Goal: Information Seeking & Learning: Check status

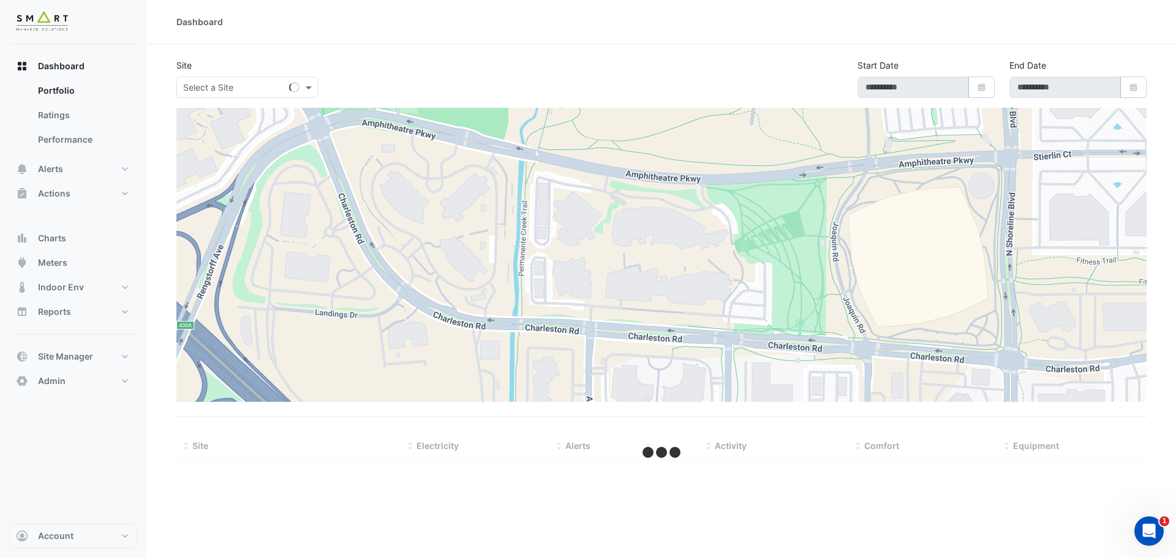
type input "**********"
select select "***"
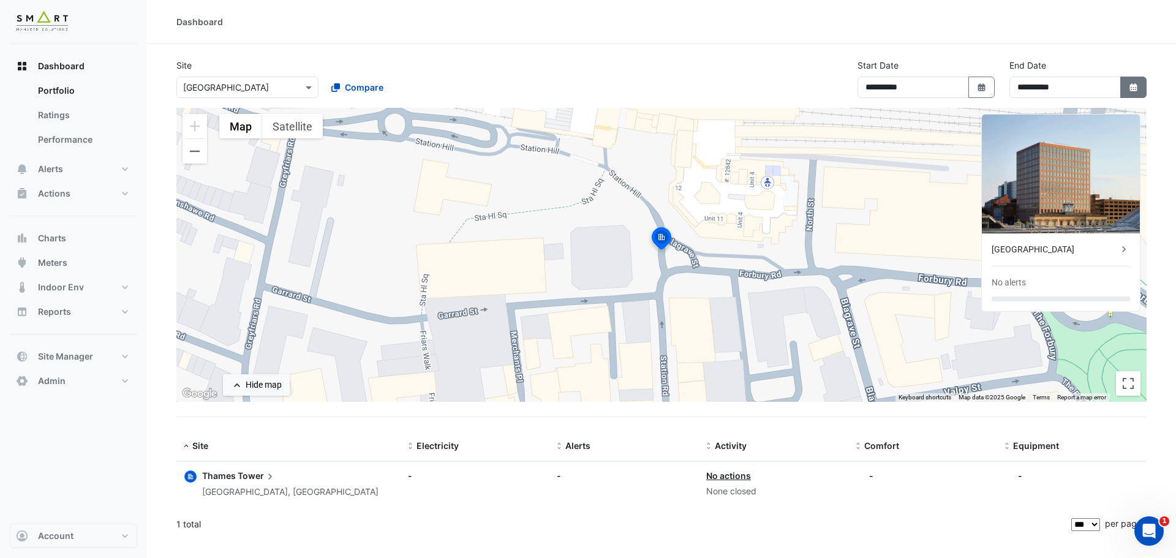
click at [1141, 92] on button "Select Date" at bounding box center [1133, 87] width 27 height 21
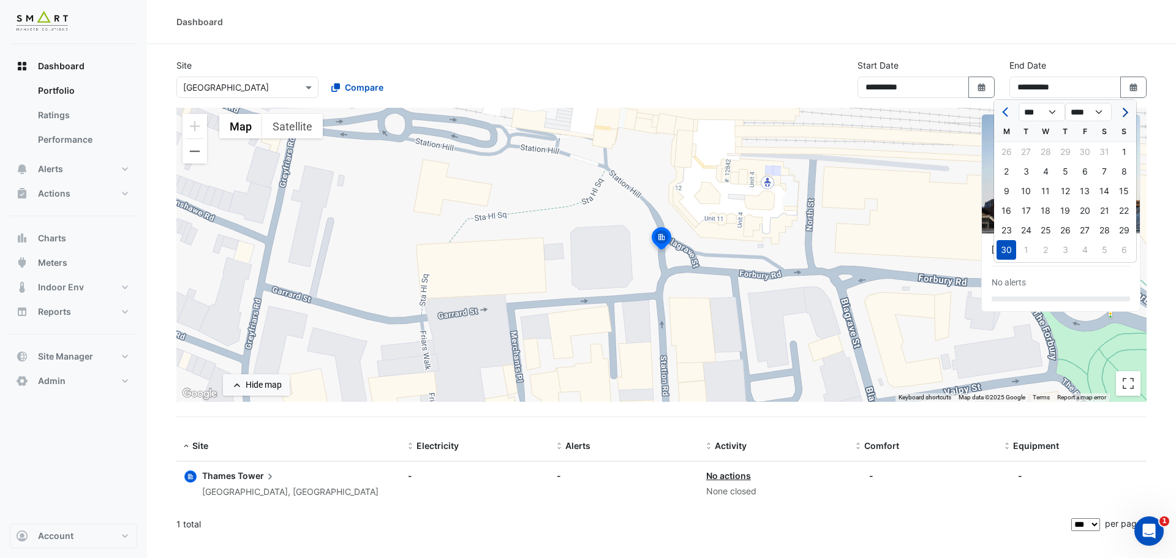
click at [1123, 118] on button "Next month" at bounding box center [1123, 112] width 15 height 20
select select "*"
click at [1028, 228] on div "30" at bounding box center [1026, 230] width 20 height 20
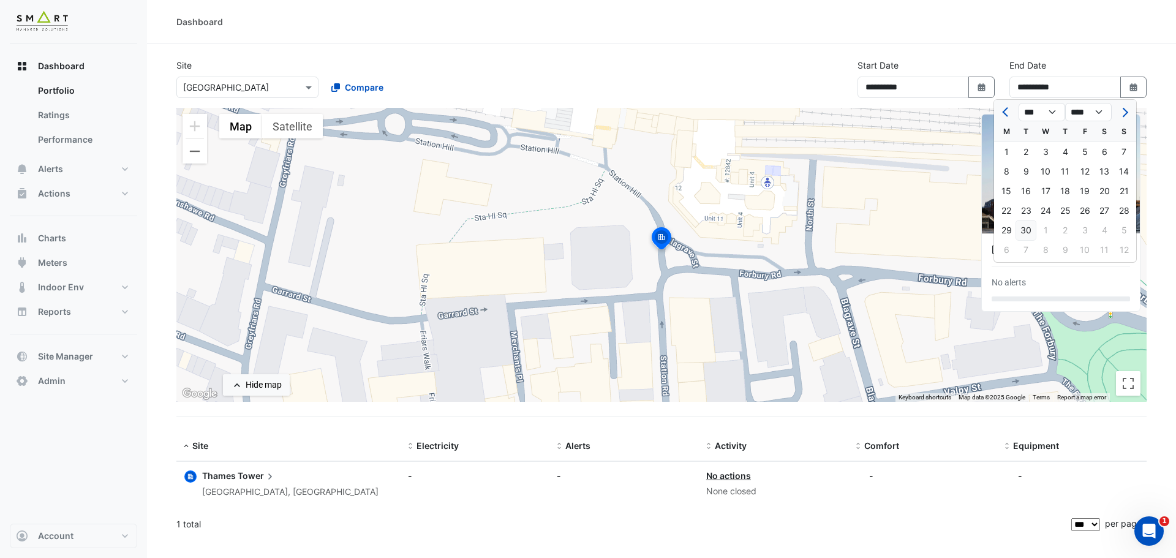
type input "**********"
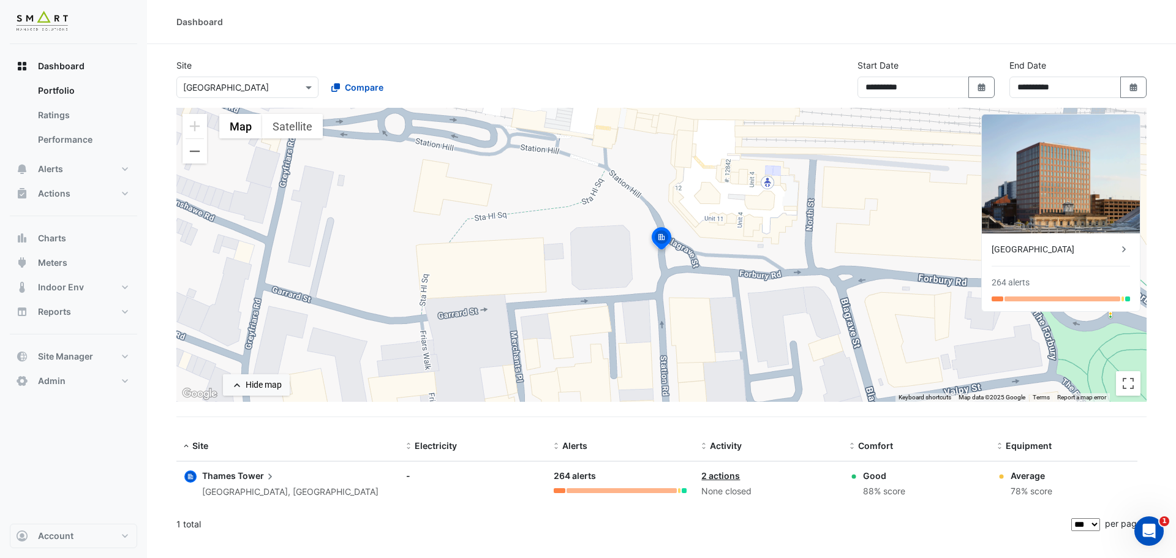
click at [1122, 247] on icon at bounding box center [1124, 249] width 4 height 6
drag, startPoint x: 88, startPoint y: 141, endPoint x: 73, endPoint y: 143, distance: 14.8
click at [73, 143] on link "Performance" at bounding box center [82, 139] width 109 height 24
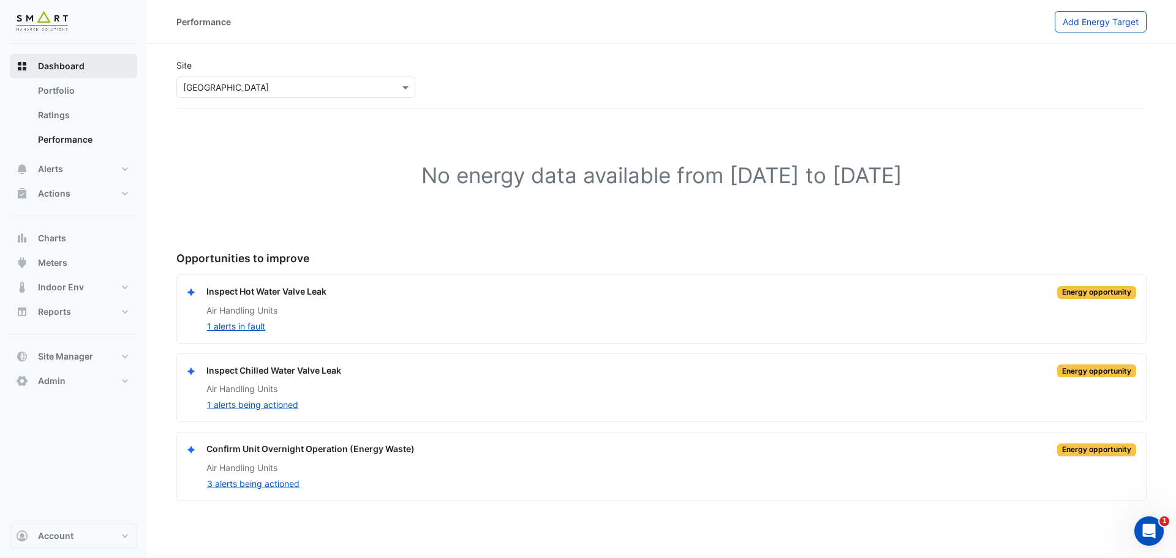
click at [74, 66] on span "Dashboard" at bounding box center [61, 66] width 47 height 12
click at [67, 90] on link "Portfolio" at bounding box center [82, 90] width 109 height 24
select select "***"
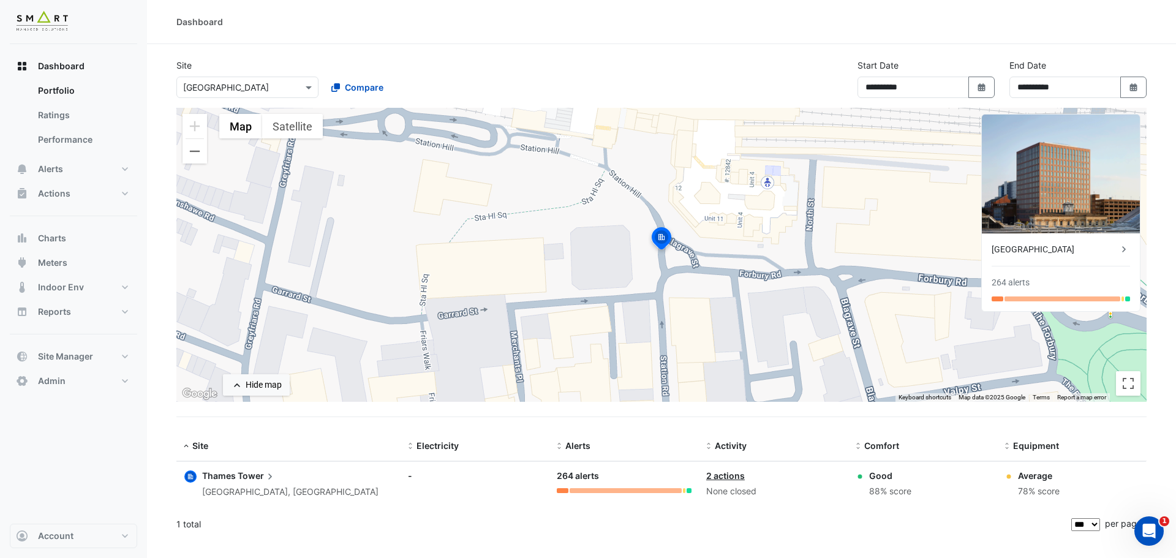
click at [1125, 252] on icon at bounding box center [1123, 249] width 12 height 12
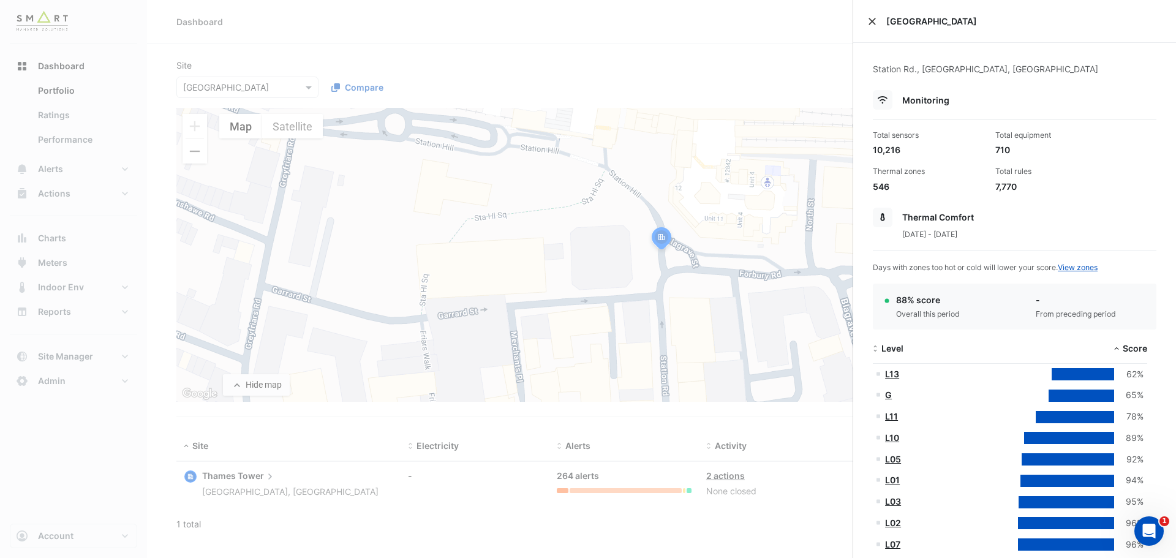
click at [873, 24] on button "Close" at bounding box center [872, 21] width 9 height 9
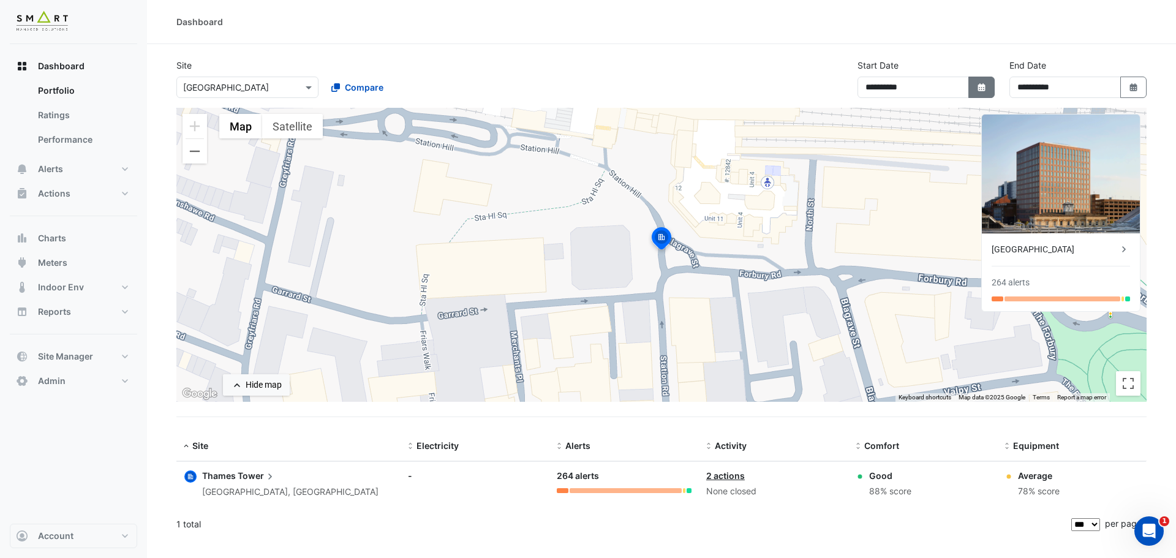
click at [988, 97] on button "Select Date" at bounding box center [981, 87] width 27 height 21
select select "*"
select select "****"
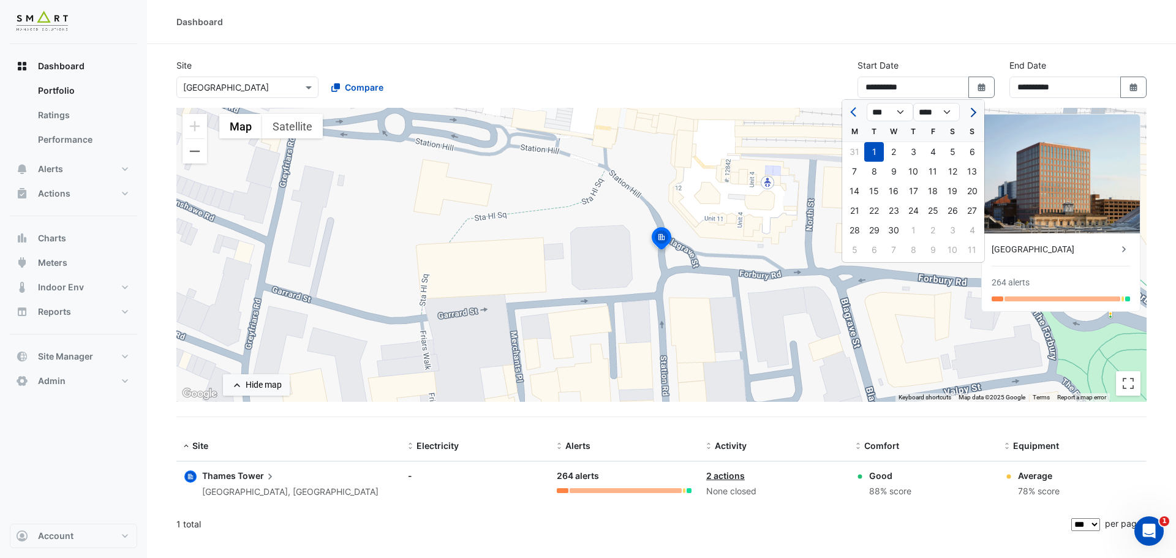
click at [970, 109] on span "Next month" at bounding box center [971, 112] width 9 height 9
click at [969, 110] on span "Next month" at bounding box center [971, 112] width 9 height 9
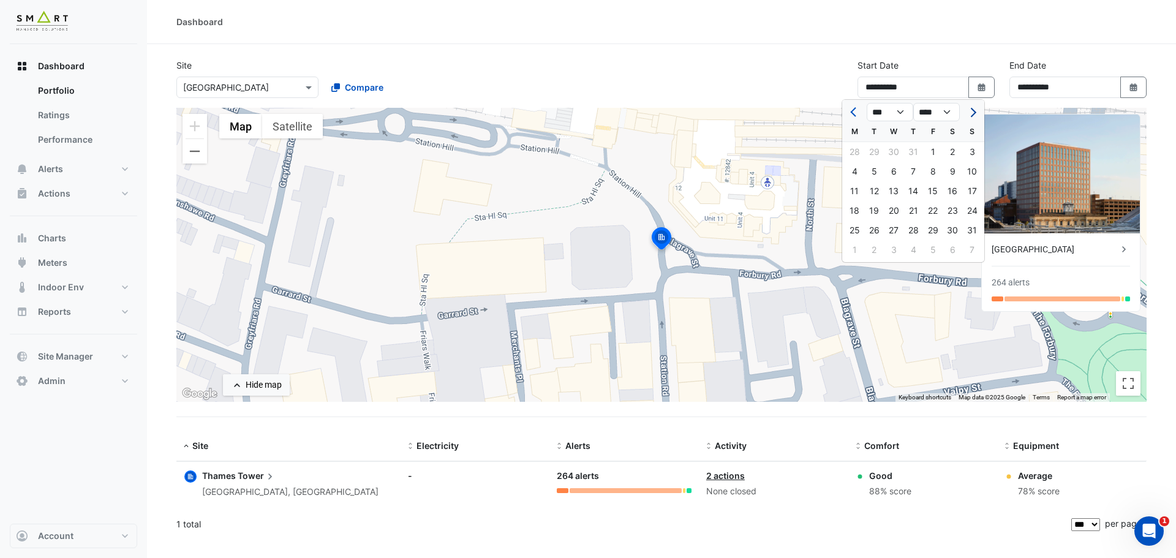
select select "*"
click at [858, 148] on div "1" at bounding box center [854, 152] width 20 height 20
type input "**********"
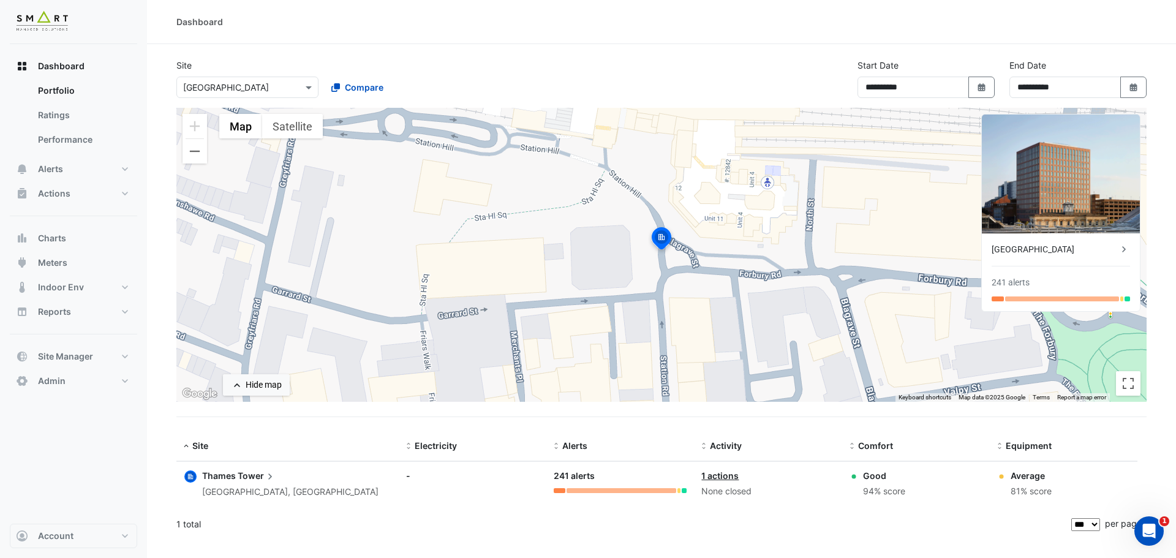
click at [1127, 252] on icon at bounding box center [1123, 249] width 12 height 12
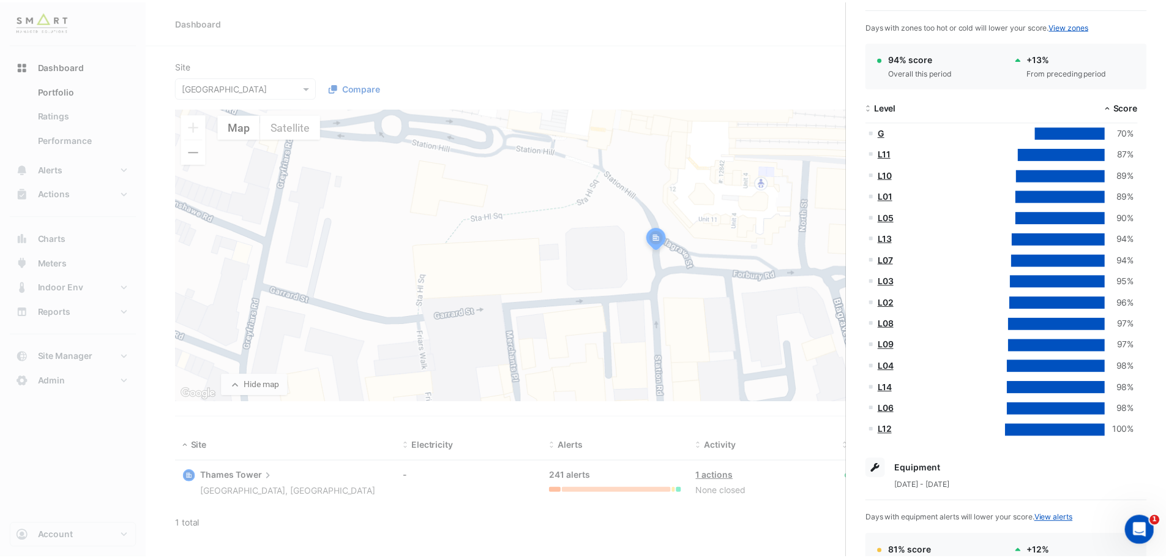
scroll to position [242, 0]
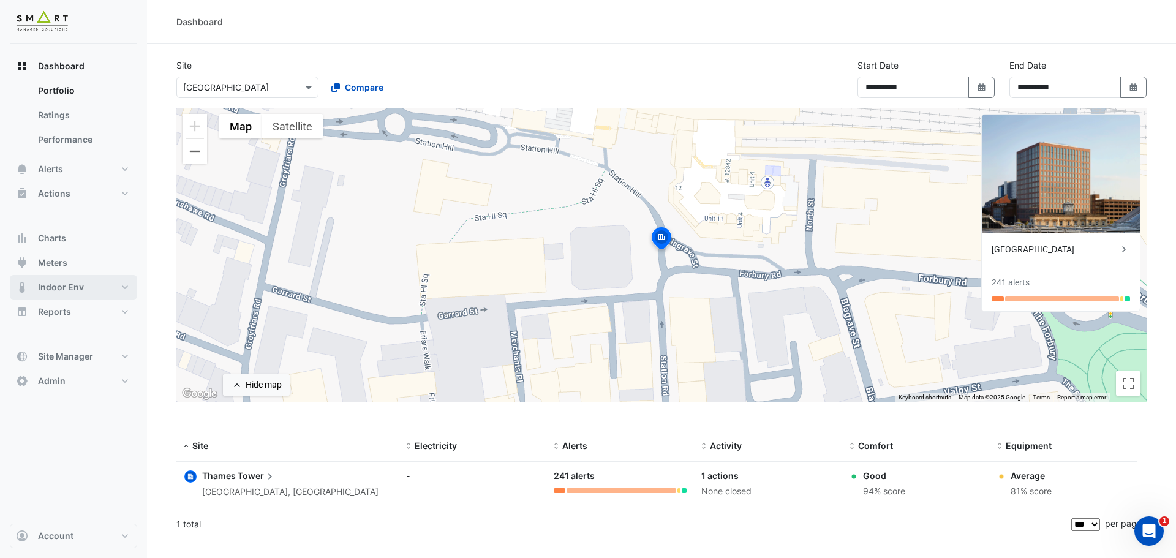
click at [89, 295] on button "Indoor Env" at bounding box center [73, 287] width 127 height 24
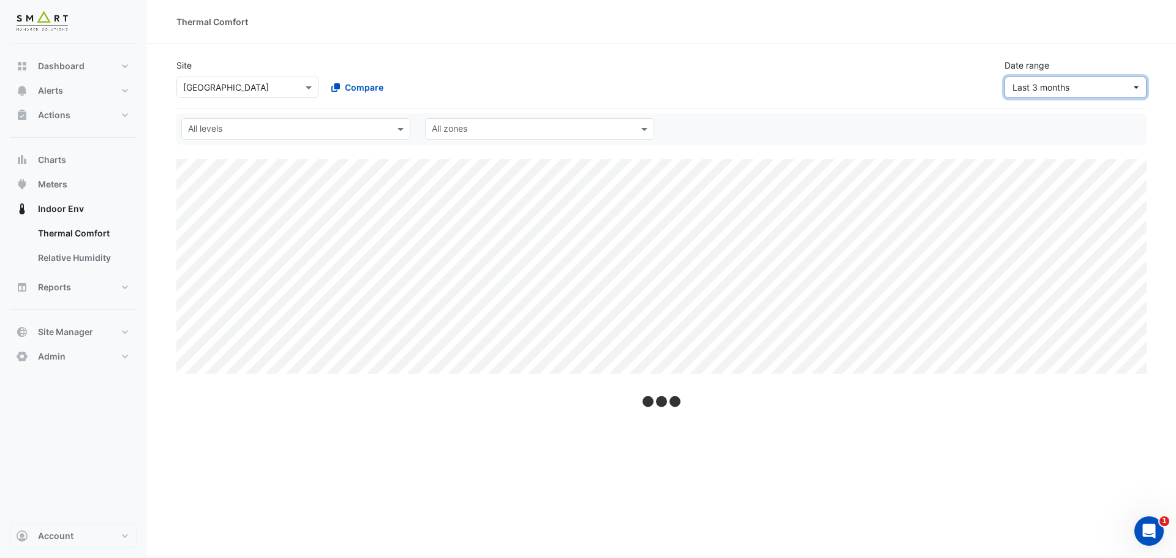
select select "***"
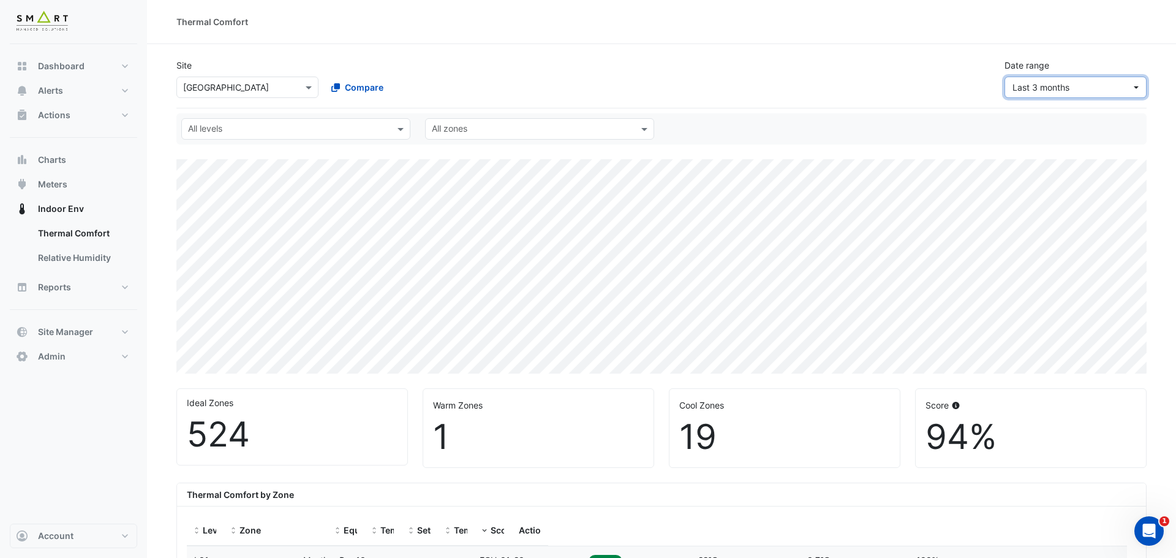
click at [1105, 92] on span "Last 3 months" at bounding box center [1071, 87] width 119 height 13
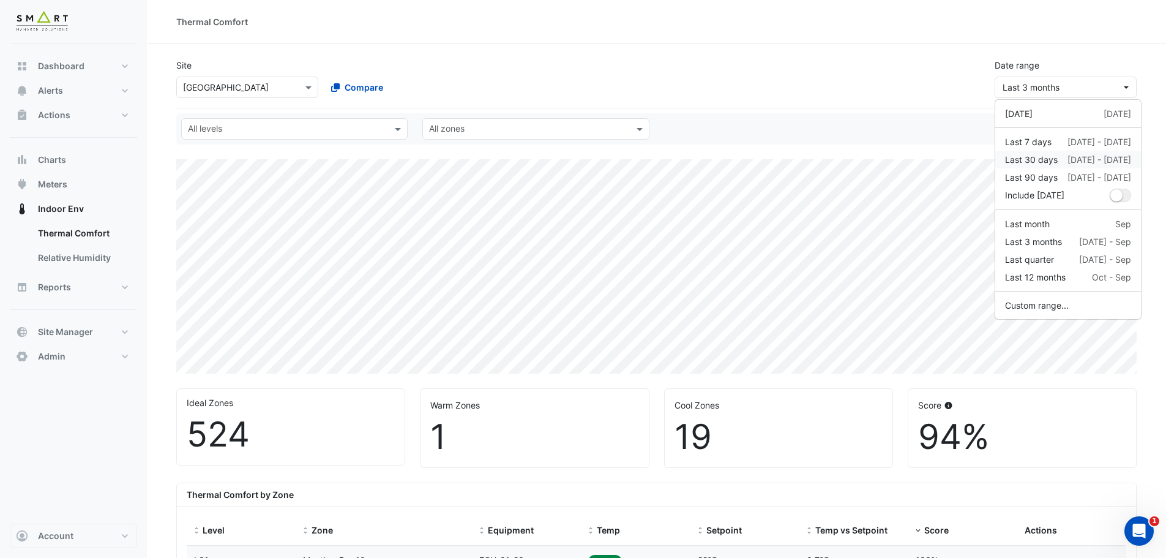
click at [1048, 160] on div "Last 30 days" at bounding box center [1031, 159] width 53 height 13
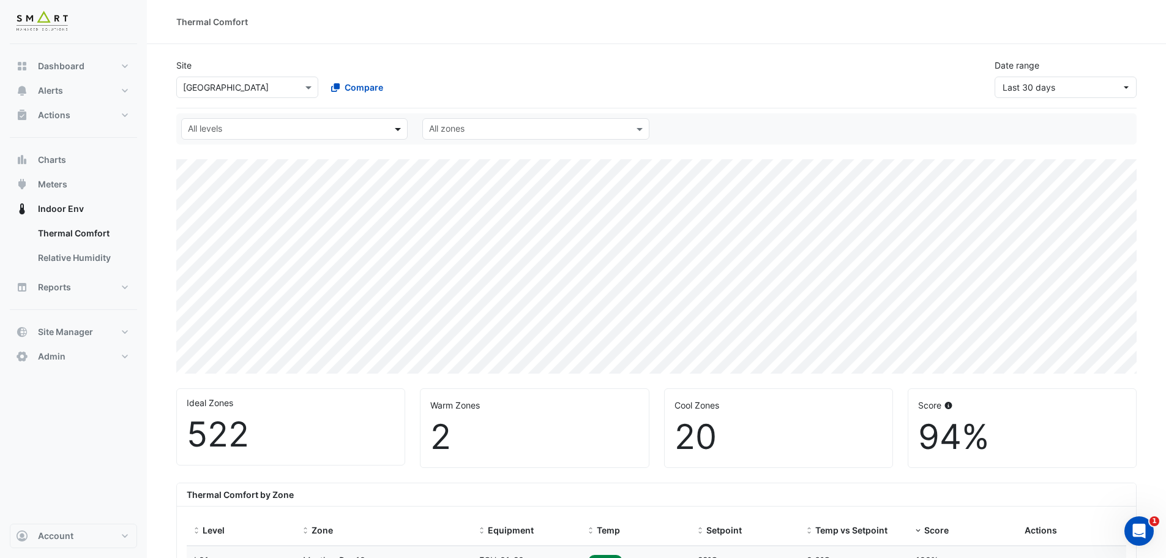
click at [393, 135] on span at bounding box center [399, 128] width 15 height 13
click at [530, 81] on div "Site × [GEOGRAPHIC_DATA] Compare Date range Last 30 days" at bounding box center [656, 73] width 975 height 49
click at [552, 65] on div "Site × [GEOGRAPHIC_DATA] Compare Date range Last 30 days" at bounding box center [656, 73] width 975 height 49
click at [81, 64] on span "Dashboard" at bounding box center [61, 66] width 47 height 12
select select "***"
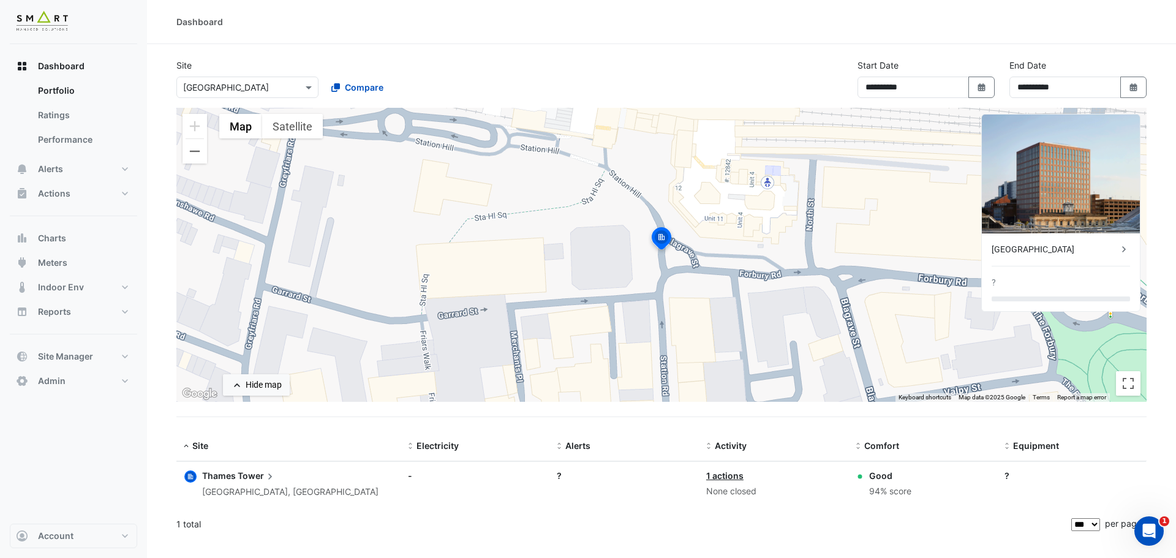
click at [1122, 247] on icon at bounding box center [1124, 249] width 4 height 6
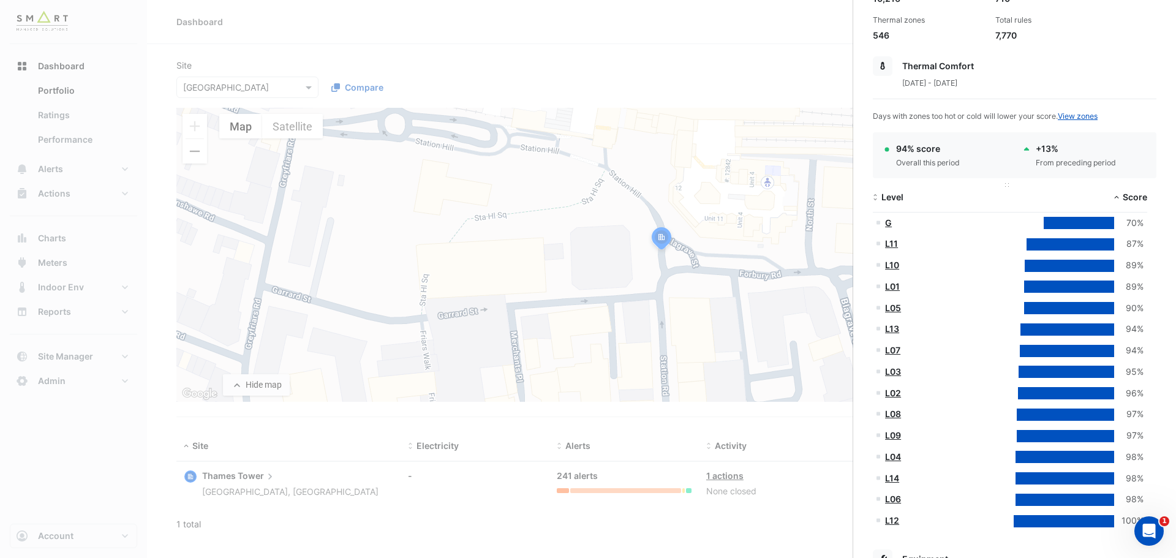
scroll to position [184, 0]
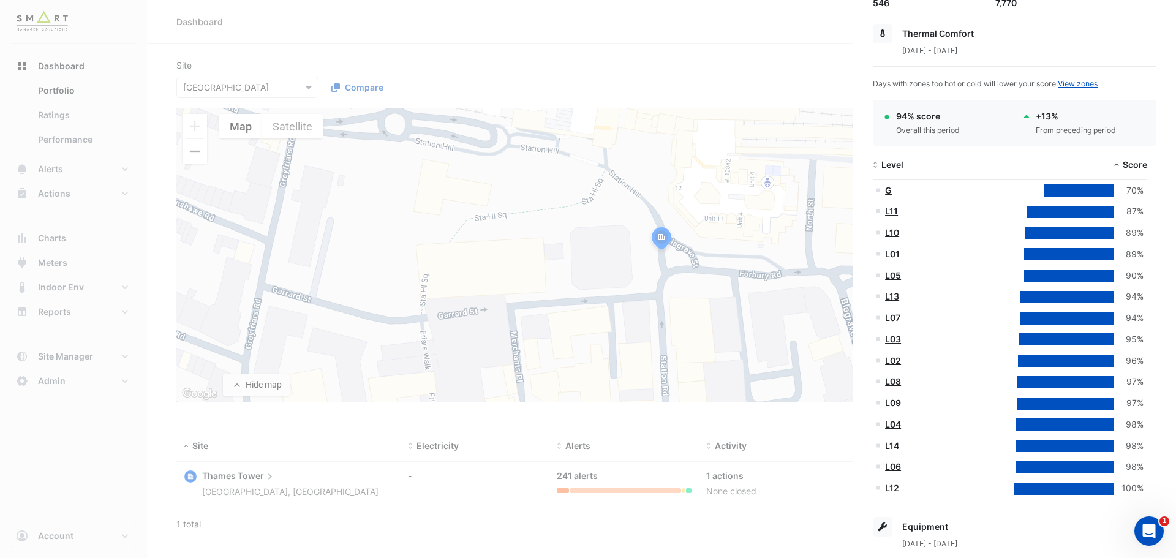
click at [769, 58] on ngb-offcanvas-backdrop at bounding box center [588, 279] width 1176 height 558
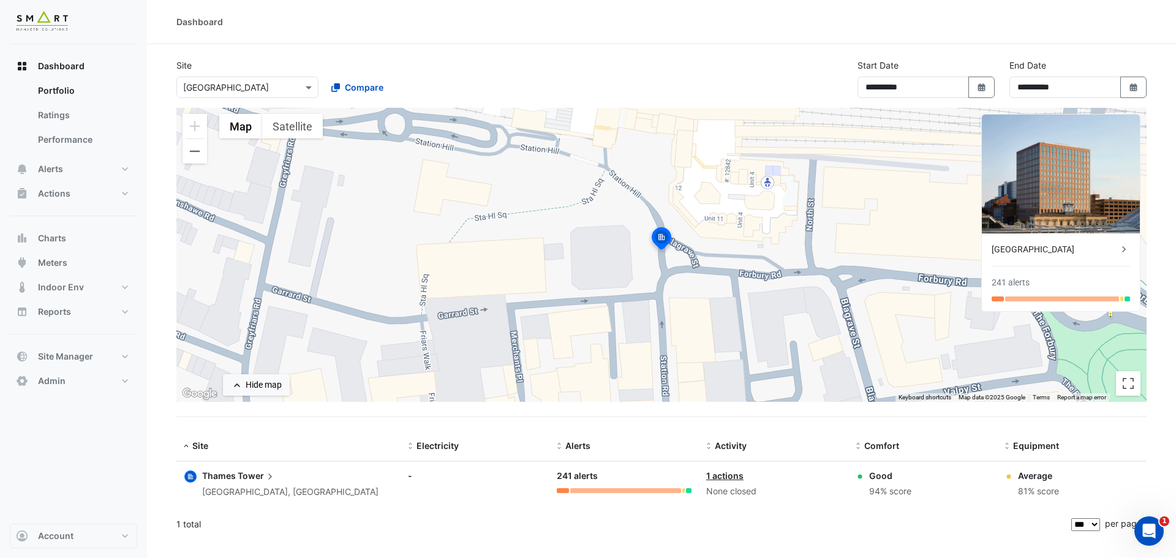
click at [256, 90] on input "text" at bounding box center [235, 87] width 104 height 13
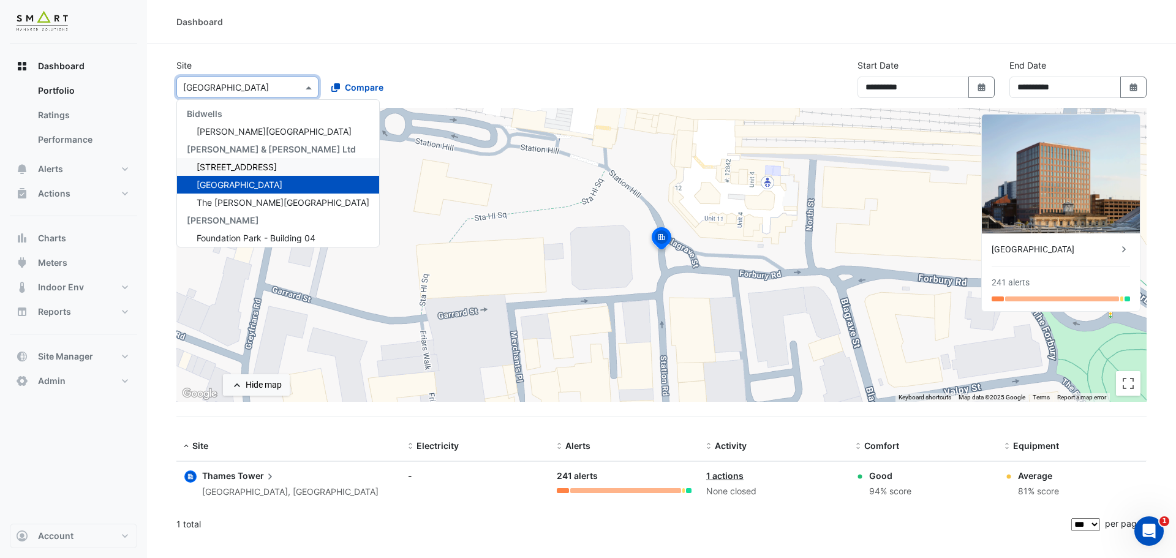
click at [249, 167] on span "[STREET_ADDRESS]" at bounding box center [237, 167] width 80 height 10
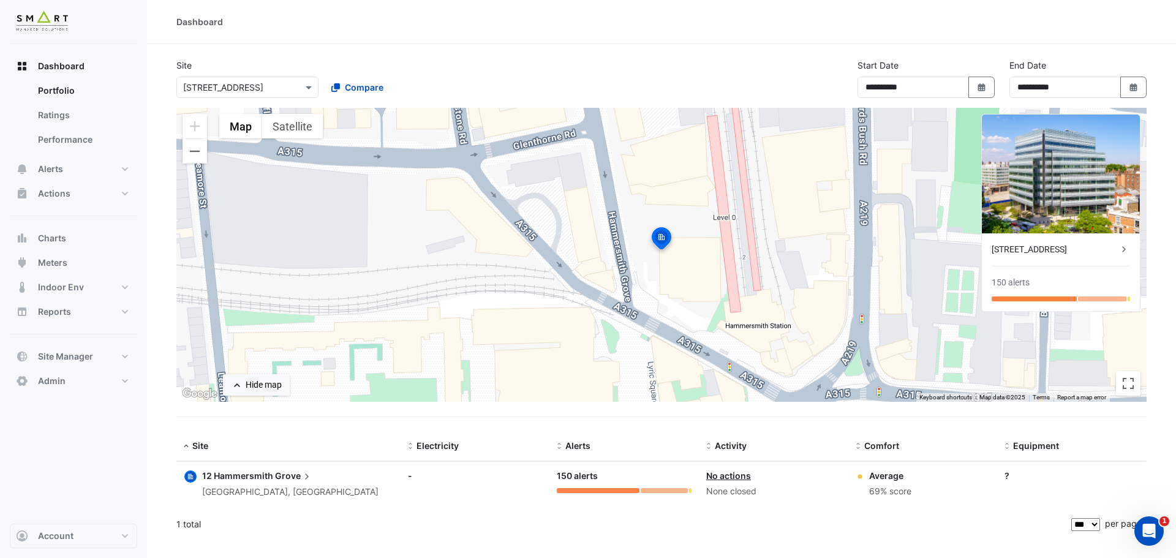
click at [1075, 247] on div "[STREET_ADDRESS]" at bounding box center [1054, 249] width 126 height 13
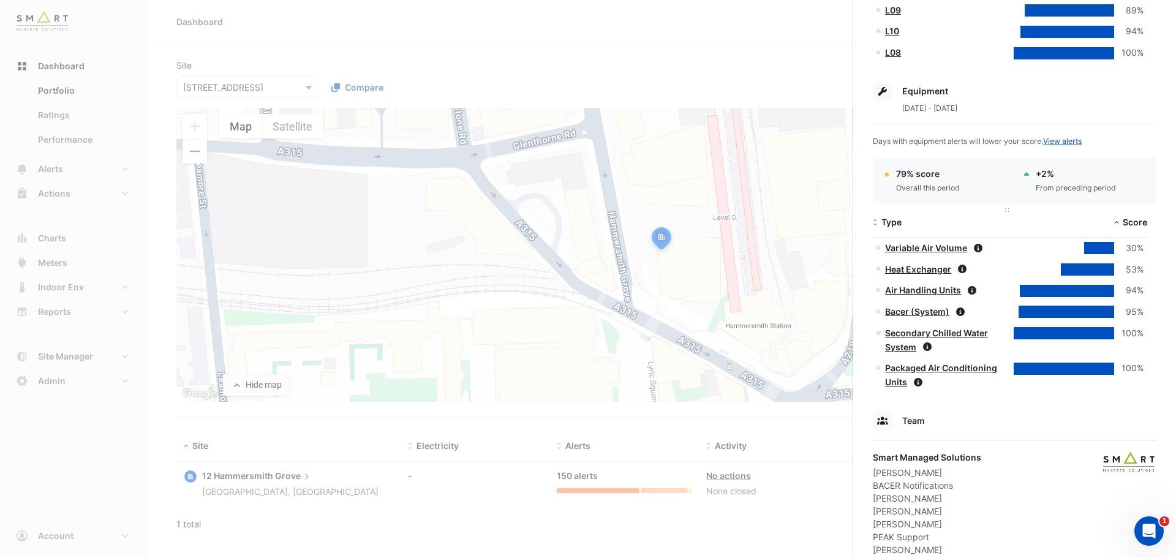
scroll to position [505, 0]
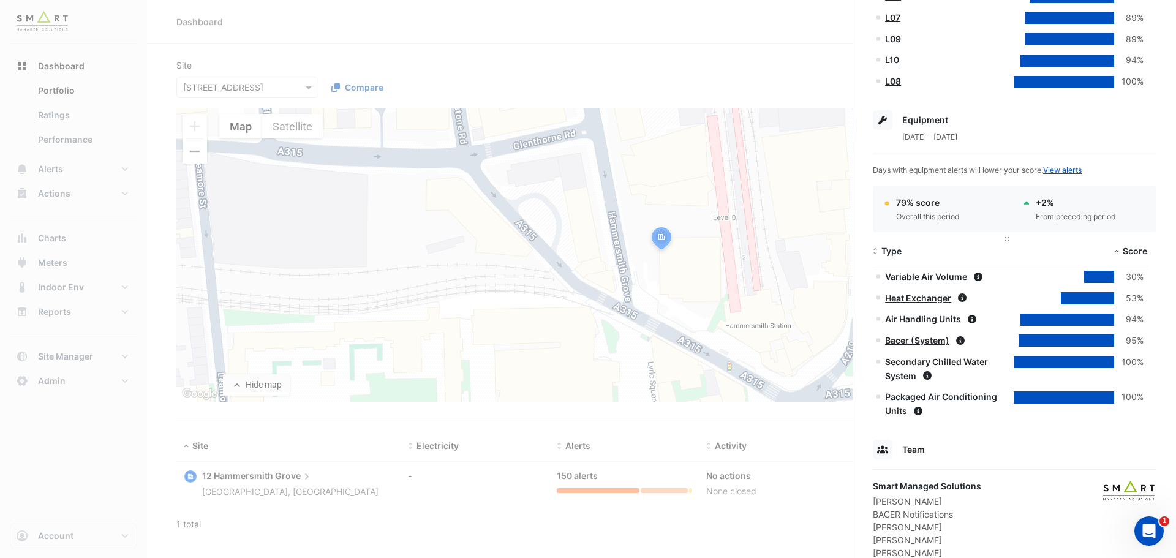
click at [896, 255] on span "Type" at bounding box center [891, 251] width 20 height 10
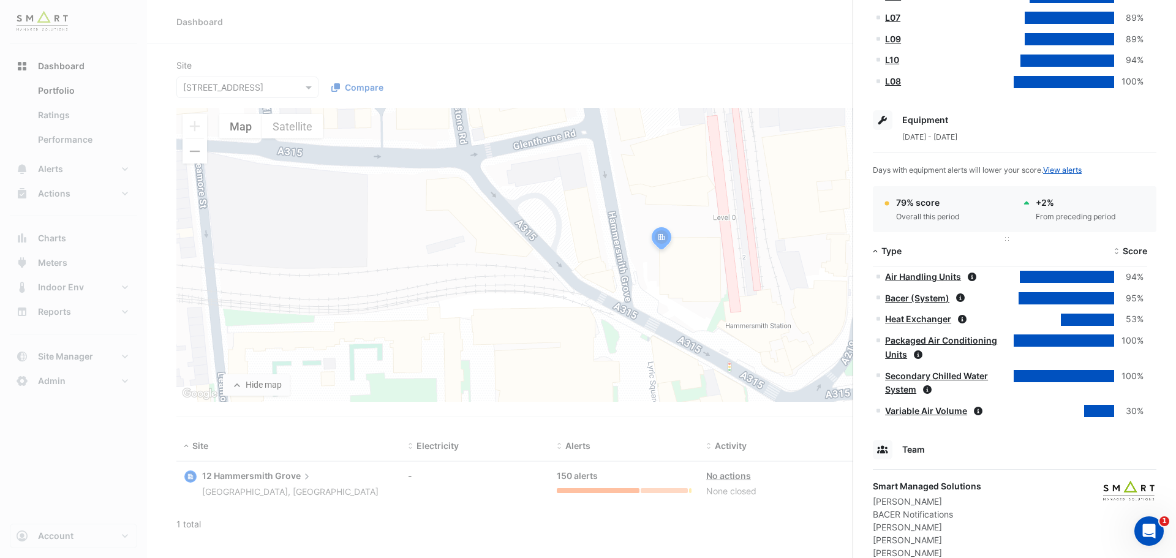
click at [896, 255] on span "Type" at bounding box center [891, 251] width 20 height 10
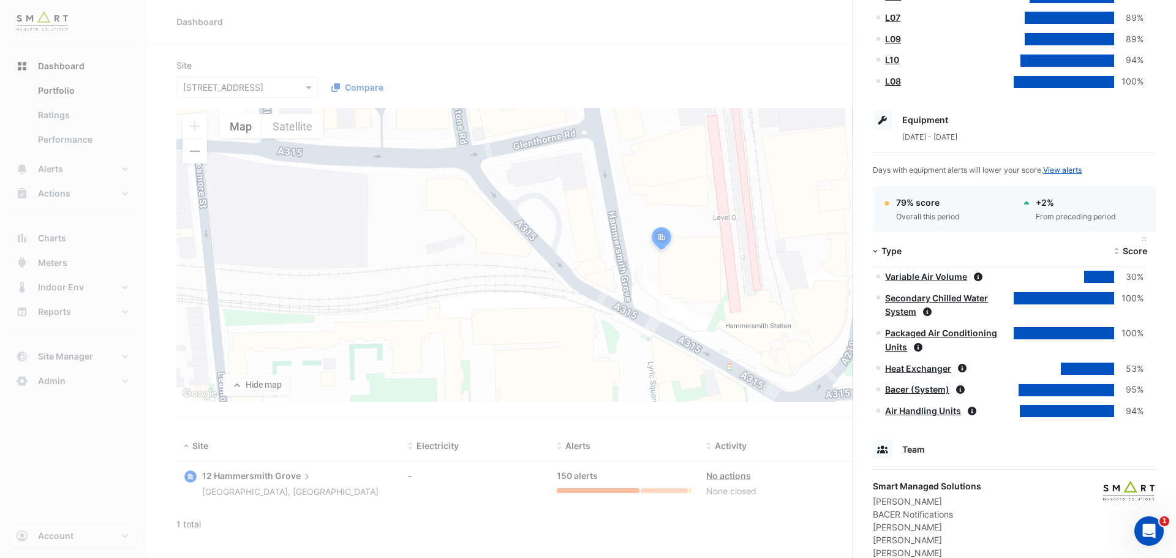
click at [1126, 249] on span "Score" at bounding box center [1134, 251] width 24 height 10
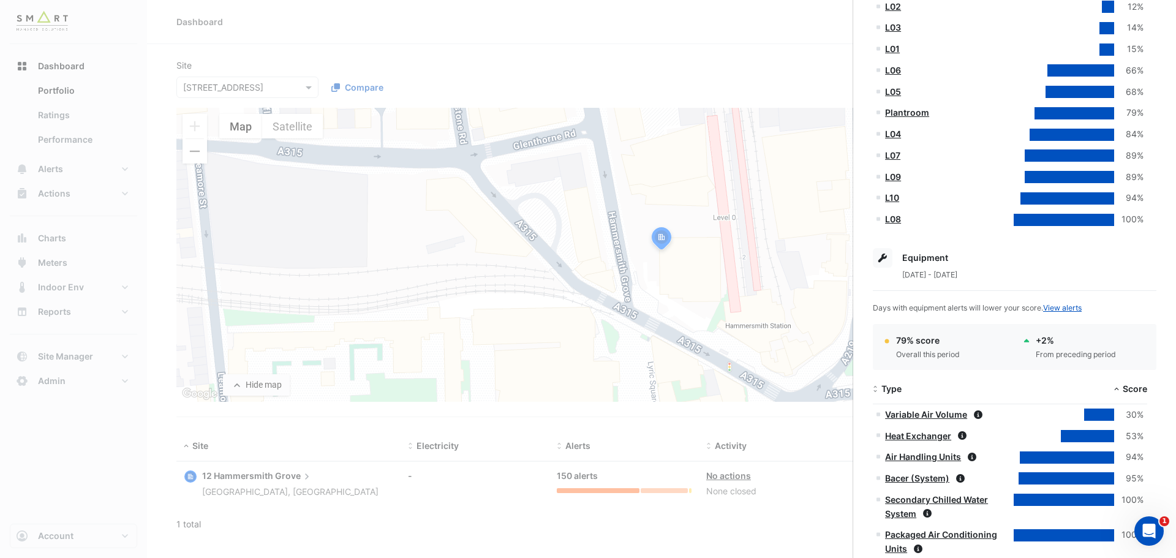
scroll to position [0, 0]
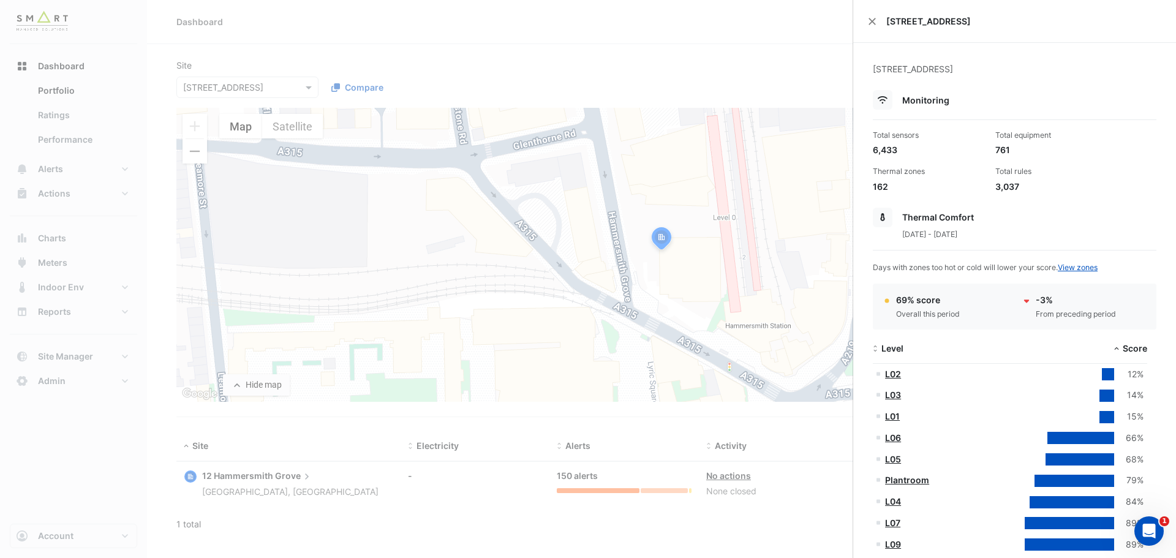
click at [619, 59] on ngb-offcanvas-backdrop at bounding box center [588, 279] width 1176 height 558
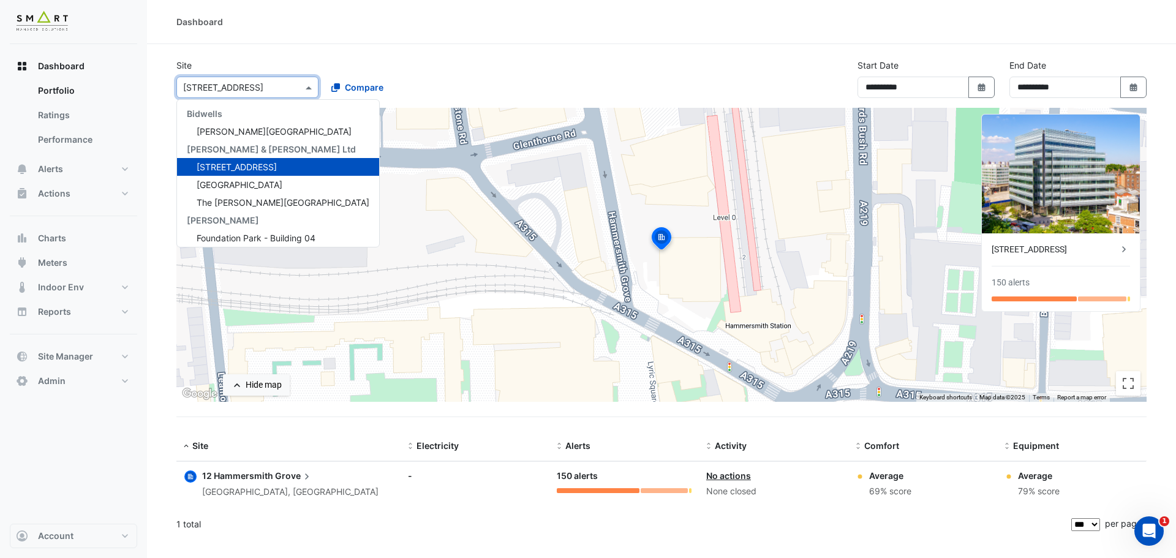
click at [299, 93] on div "× [STREET_ADDRESS]" at bounding box center [240, 87] width 126 height 13
click at [267, 202] on span "The [PERSON_NAME][GEOGRAPHIC_DATA]" at bounding box center [283, 202] width 173 height 10
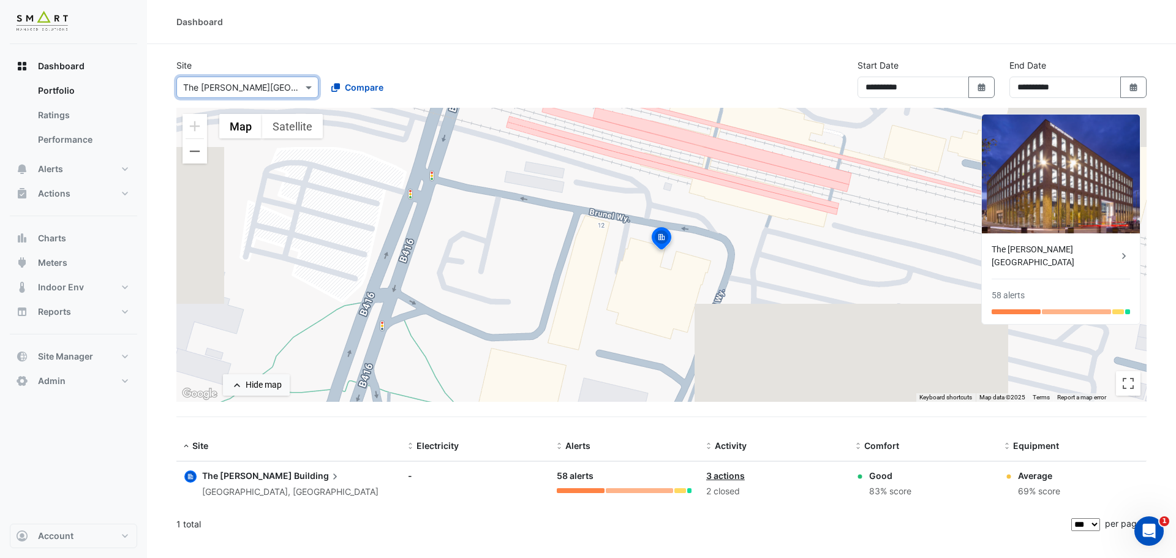
click at [1068, 252] on div "The [PERSON_NAME][GEOGRAPHIC_DATA]" at bounding box center [1054, 256] width 126 height 26
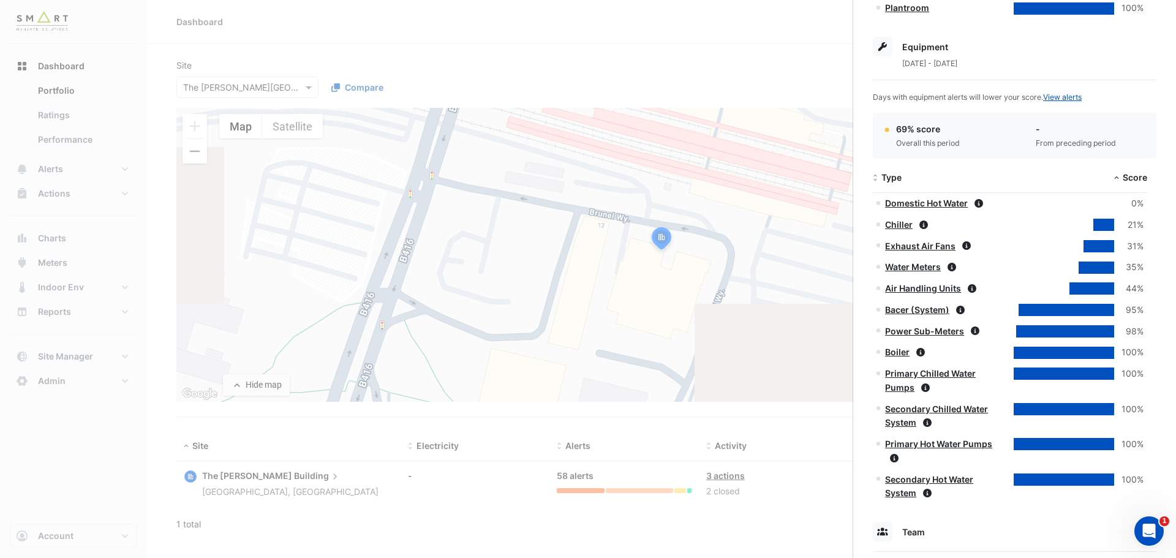
scroll to position [490, 0]
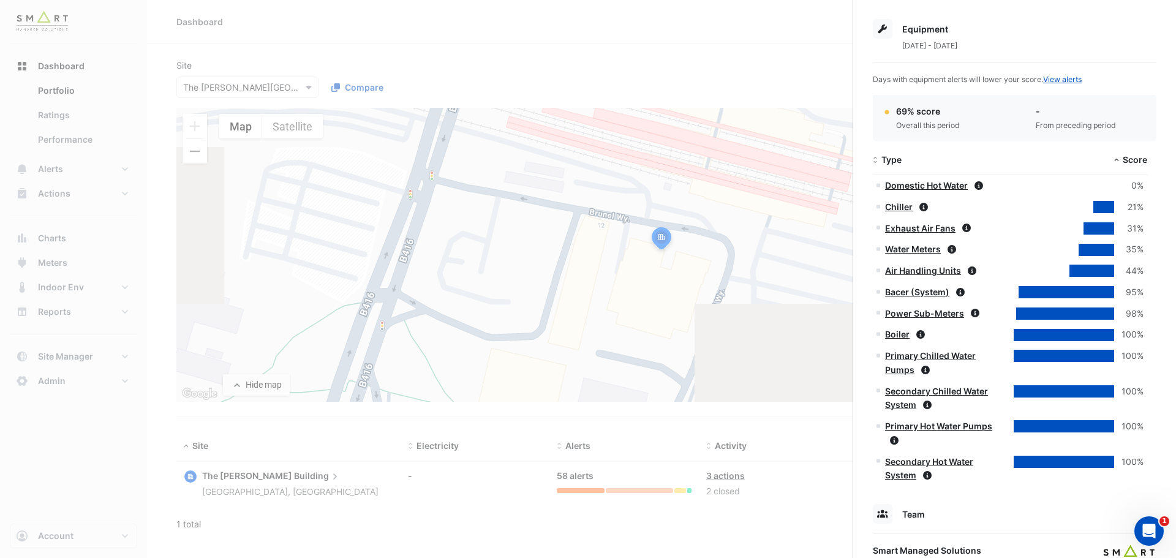
click at [956, 183] on link "Domestic Hot Water" at bounding box center [926, 185] width 83 height 10
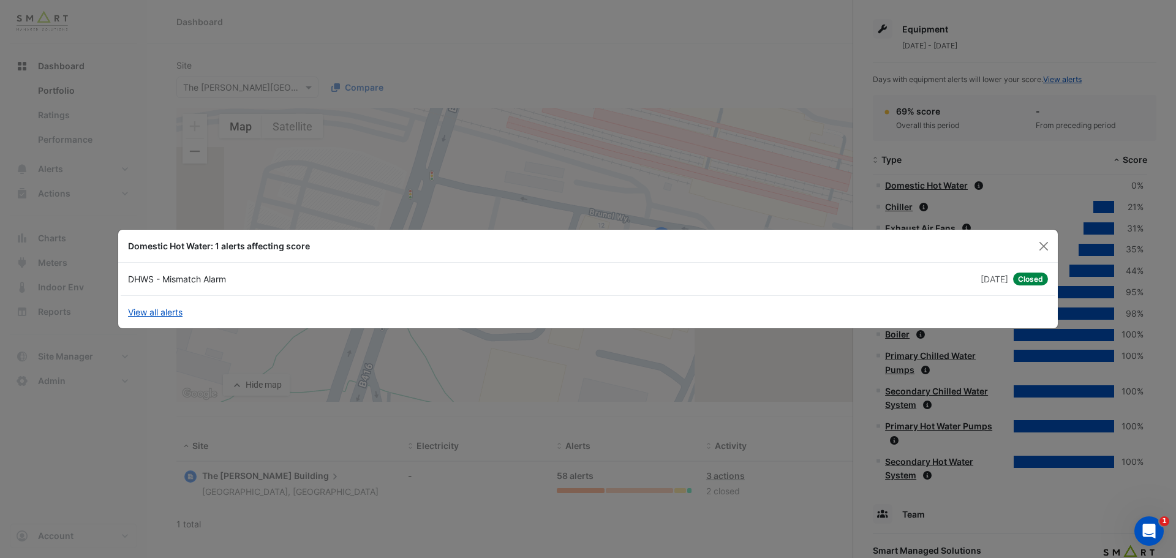
click at [203, 280] on div "DHWS - Mismatch Alarm" at bounding box center [354, 278] width 467 height 13
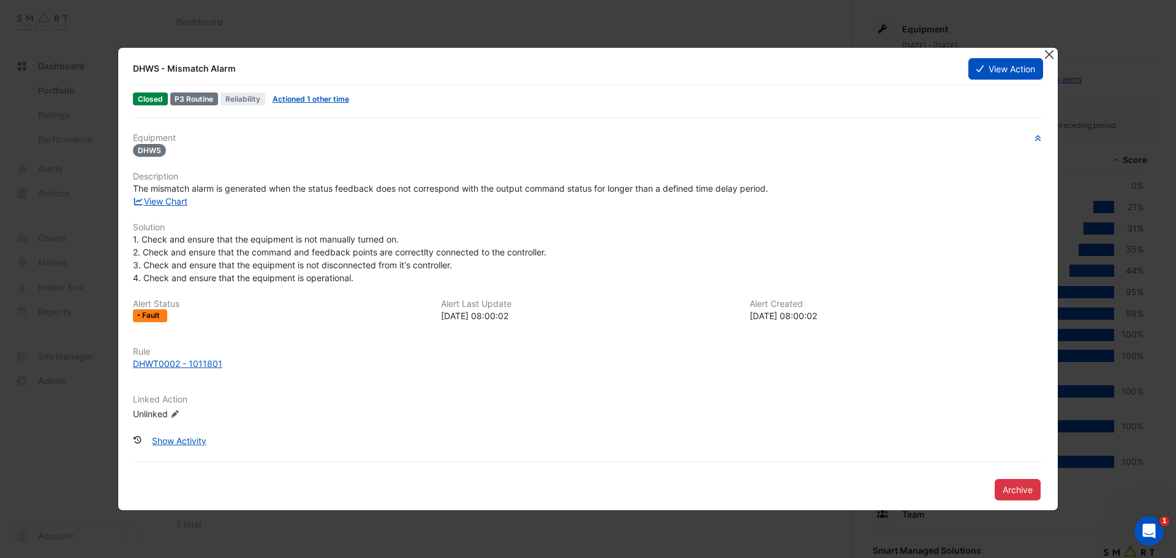
click at [1053, 56] on button "Close" at bounding box center [1048, 54] width 13 height 13
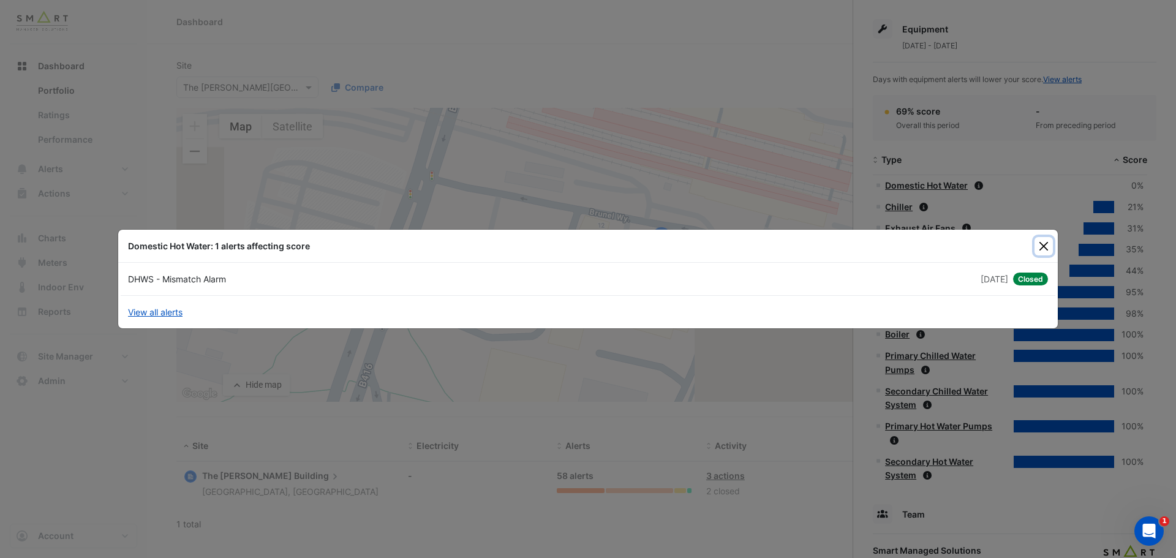
click at [1042, 246] on button "Close" at bounding box center [1043, 246] width 18 height 18
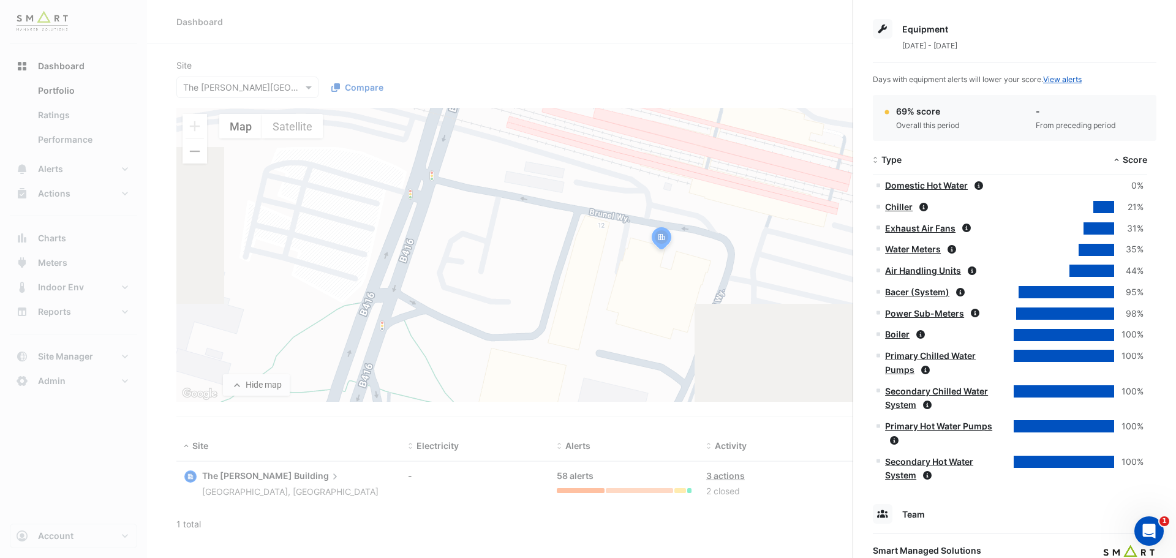
click at [908, 209] on link "Chiller" at bounding box center [899, 206] width 28 height 10
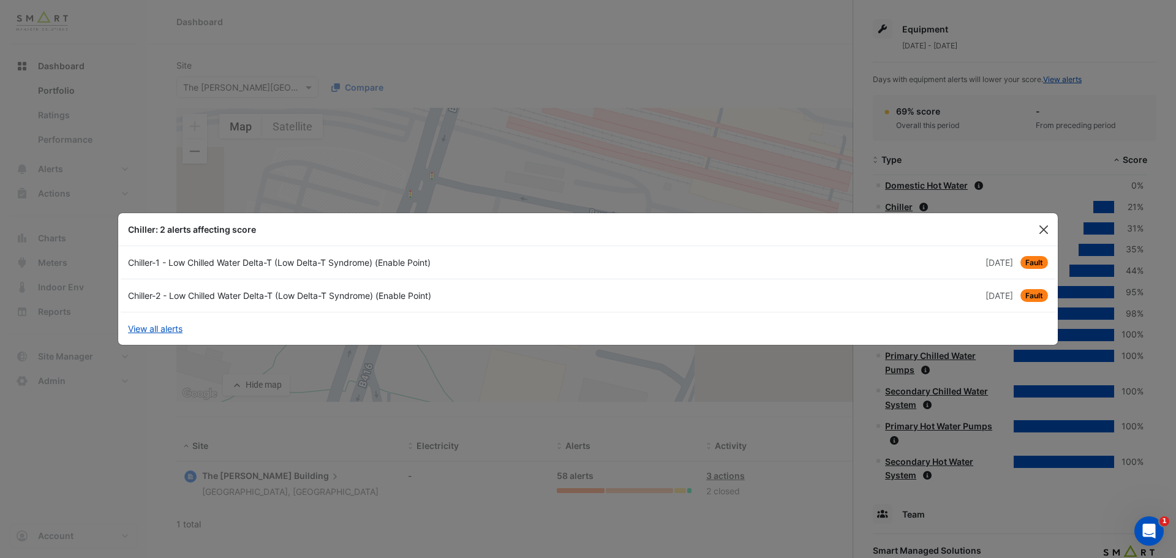
click at [1043, 233] on button "Close" at bounding box center [1043, 229] width 18 height 18
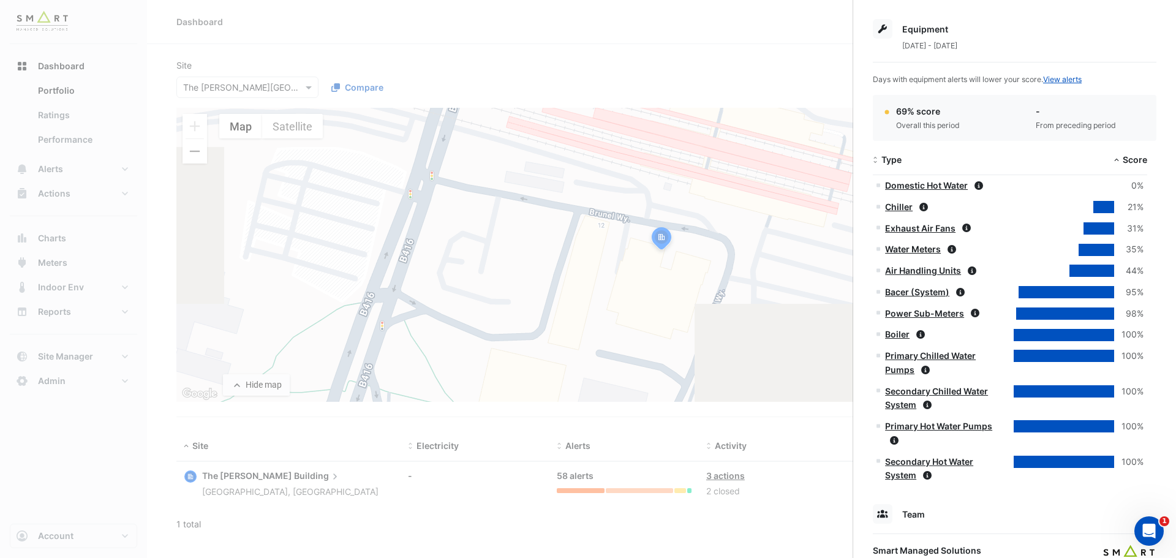
click at [920, 250] on link "Water Meters" at bounding box center [913, 249] width 56 height 10
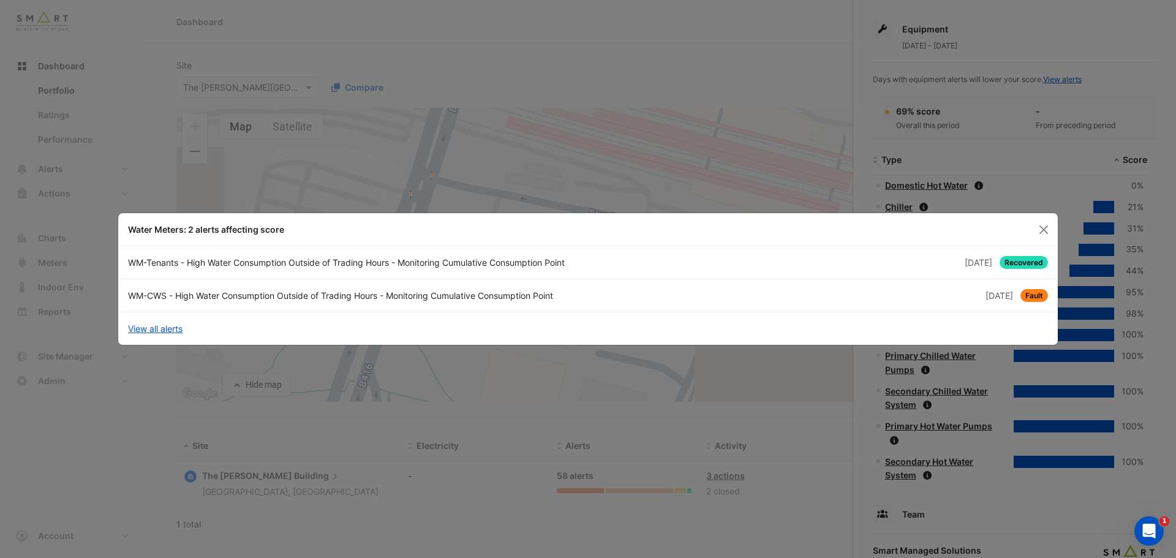
click at [320, 296] on div "WM-CWS - High Water Consumption Outside of Trading Hours - Monitoring Cumulativ…" at bounding box center [354, 295] width 467 height 13
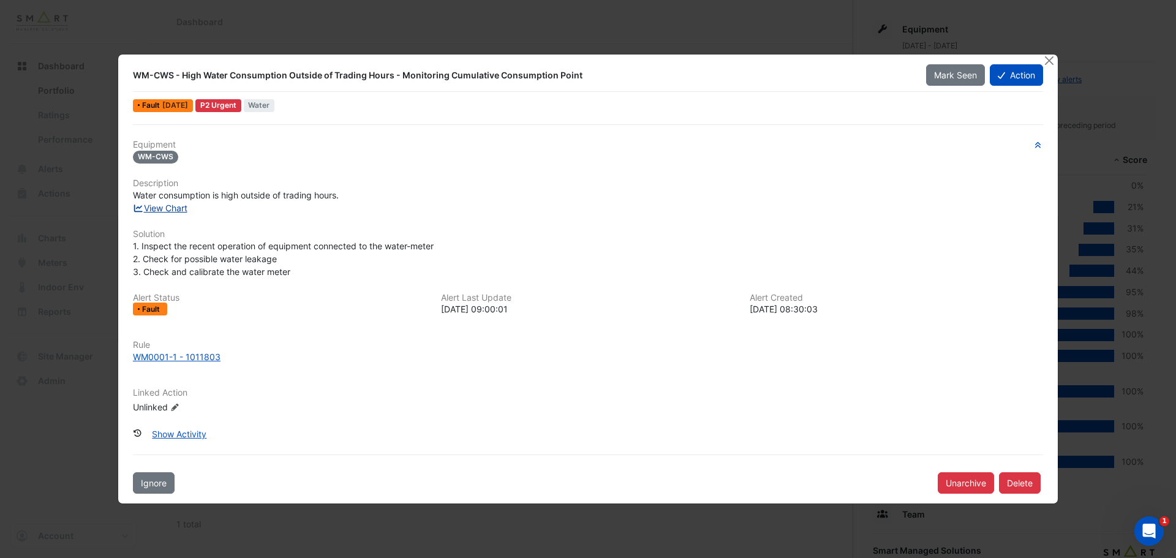
click at [170, 206] on link "View Chart" at bounding box center [160, 208] width 54 height 10
click at [1046, 58] on button "Close" at bounding box center [1048, 60] width 13 height 13
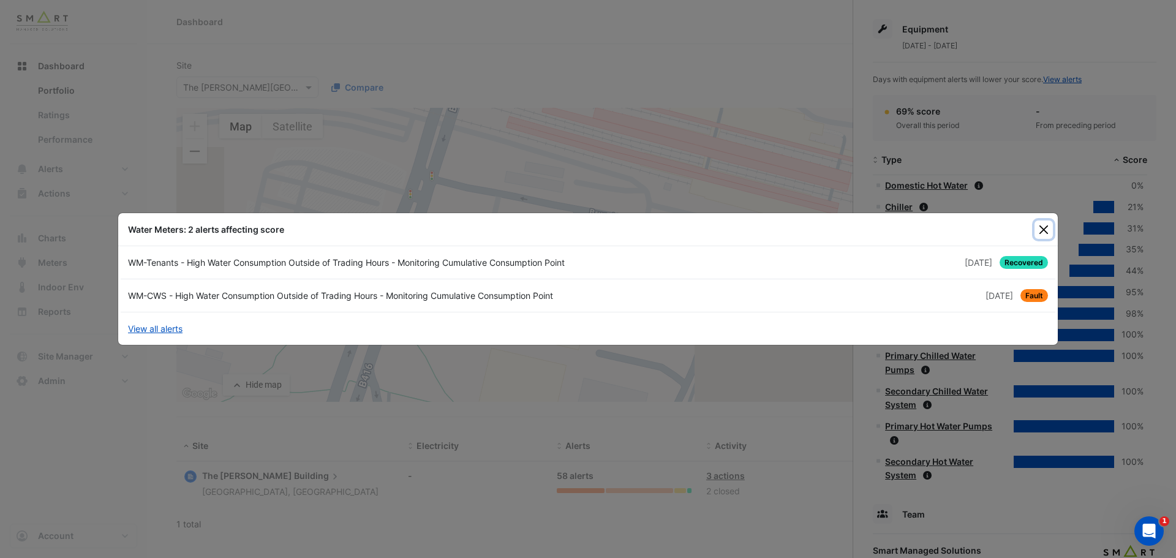
click at [1048, 224] on button "Close" at bounding box center [1043, 229] width 18 height 18
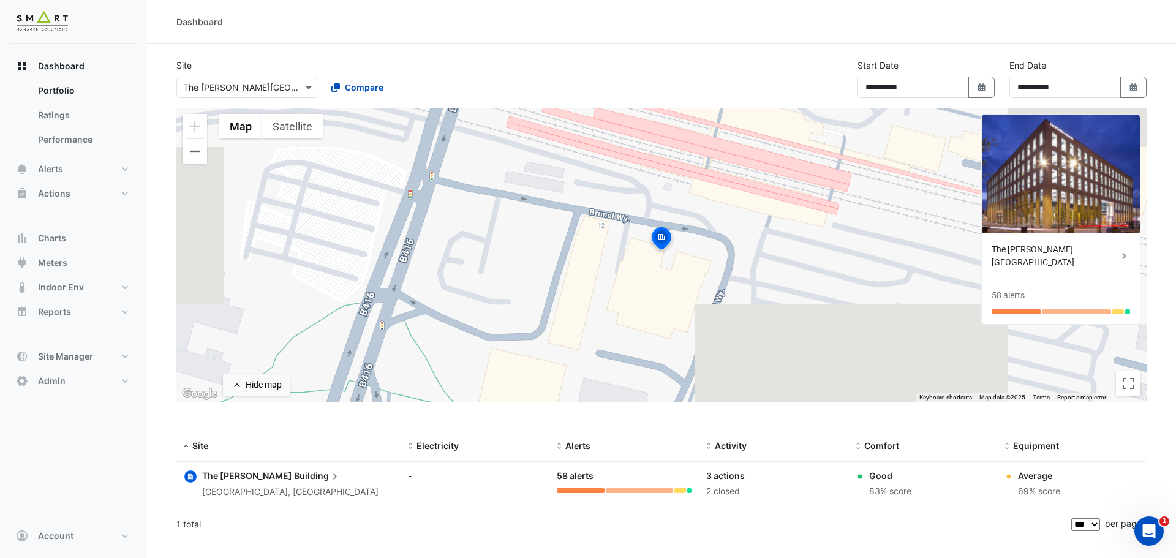
click at [776, 62] on ngb-offcanvas-backdrop at bounding box center [588, 279] width 1176 height 558
click at [292, 87] on div at bounding box center [247, 87] width 141 height 14
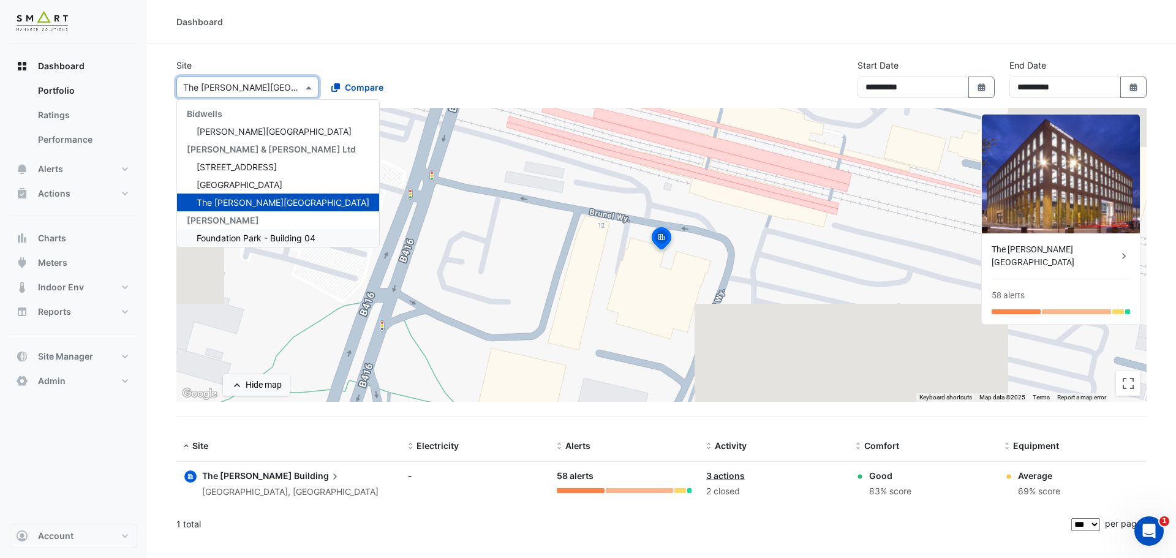
scroll to position [40, 0]
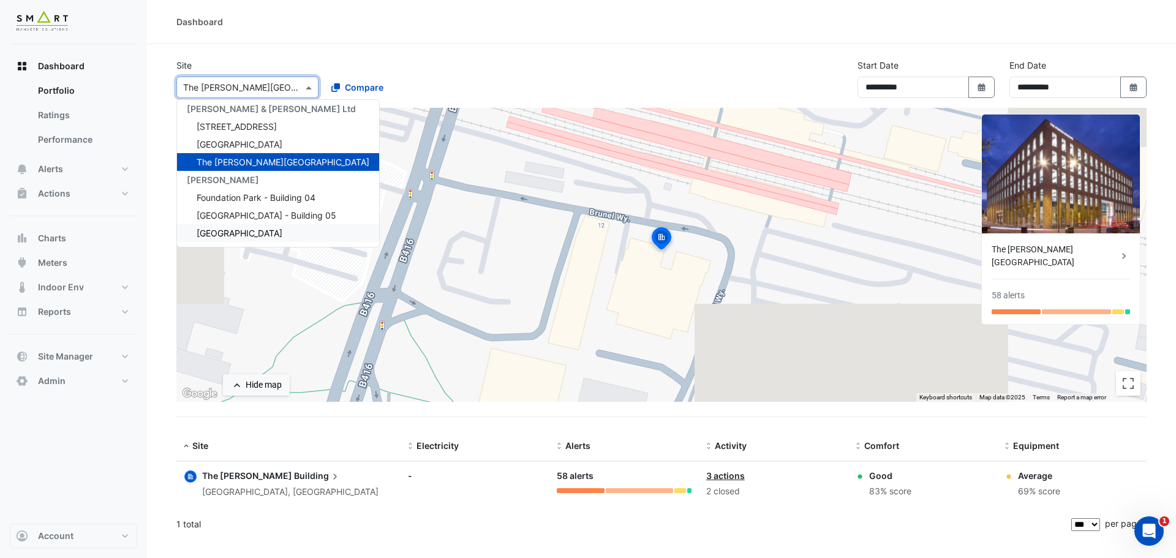
click at [241, 232] on span "[GEOGRAPHIC_DATA]" at bounding box center [240, 233] width 86 height 10
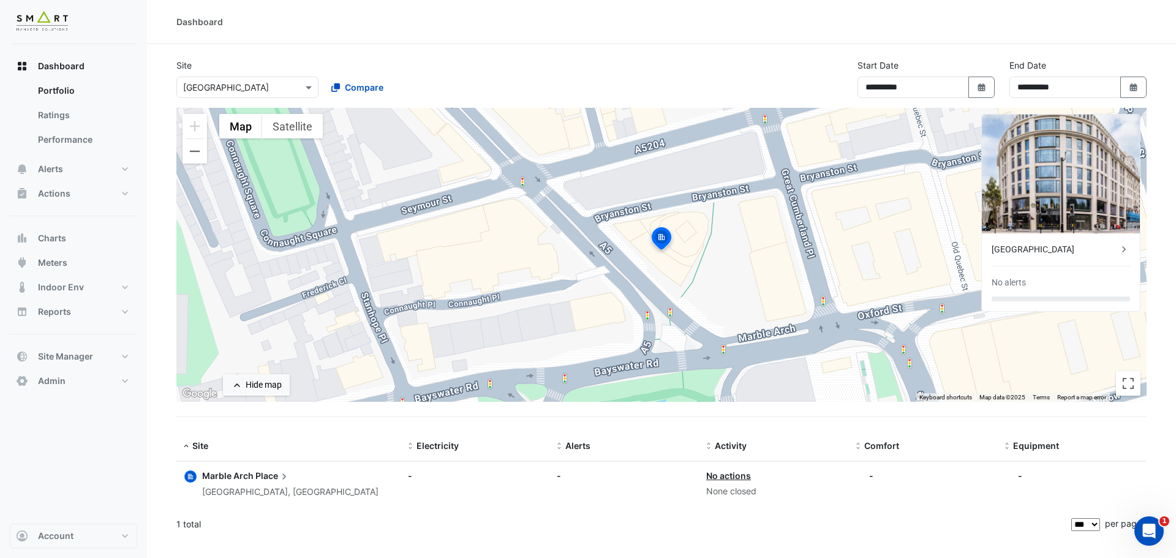
click at [1051, 251] on div "[GEOGRAPHIC_DATA]" at bounding box center [1054, 249] width 126 height 13
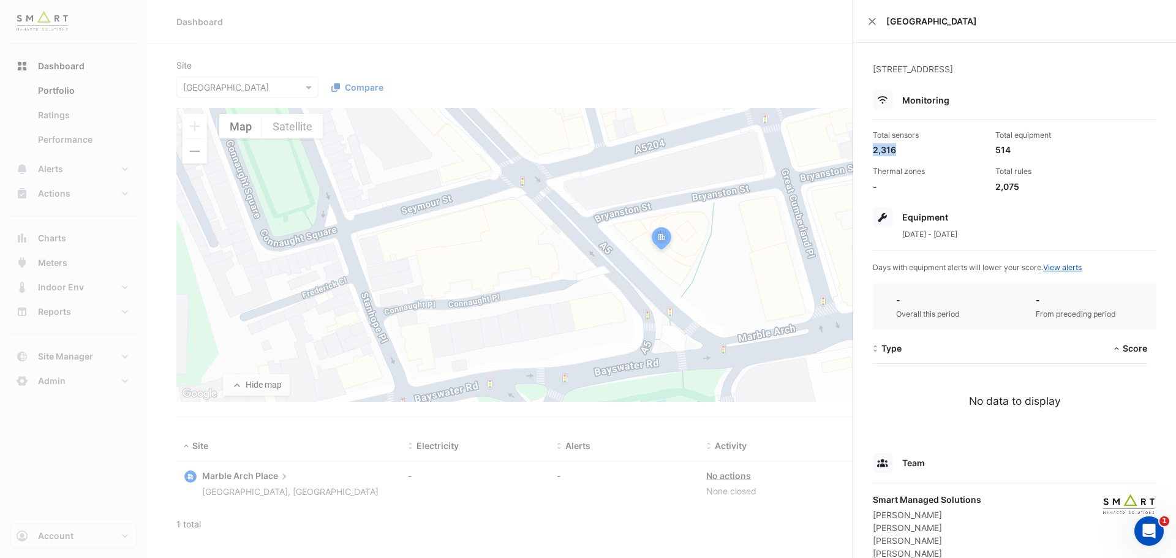
drag, startPoint x: 872, startPoint y: 151, endPoint x: 904, endPoint y: 153, distance: 31.9
click at [904, 153] on div "Total sensors 2,316" at bounding box center [929, 143] width 122 height 26
click at [880, 155] on div "2,316" at bounding box center [929, 149] width 113 height 13
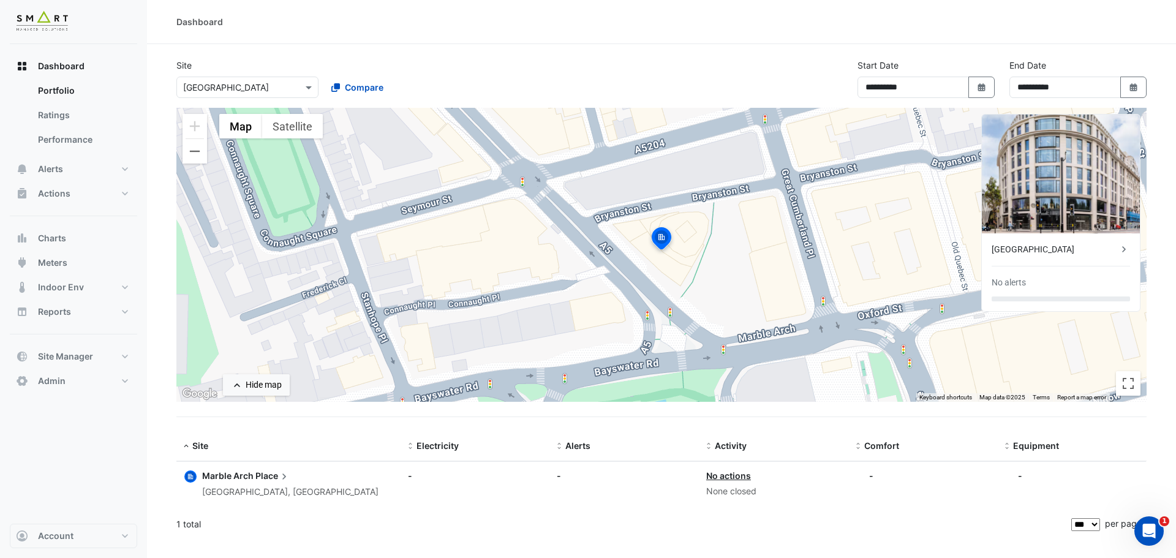
click at [811, 70] on ngb-offcanvas-backdrop at bounding box center [588, 279] width 1176 height 558
click at [278, 89] on input "text" at bounding box center [235, 87] width 104 height 13
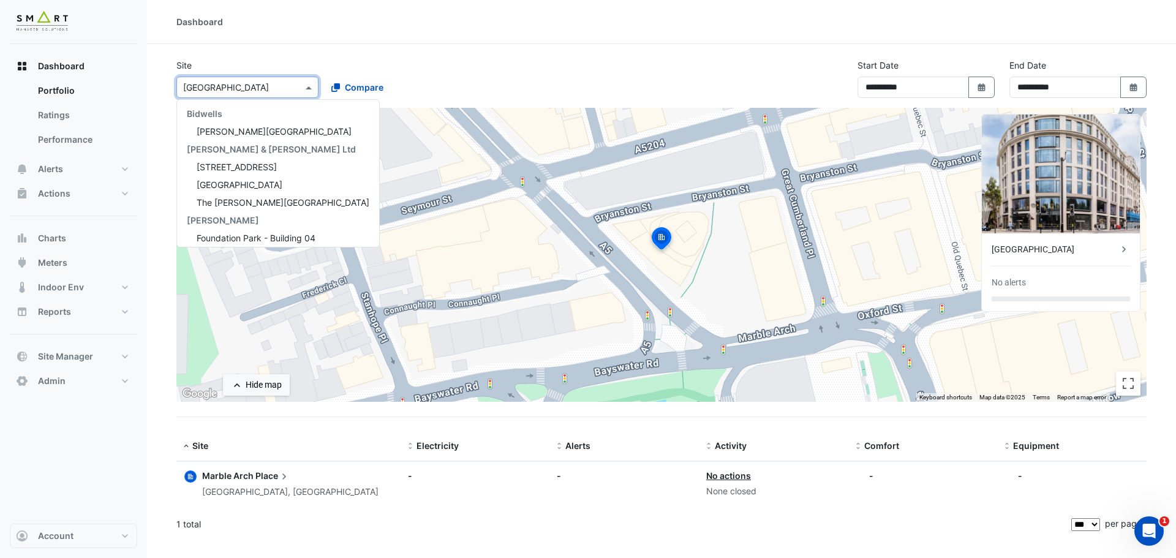
scroll to position [40, 0]
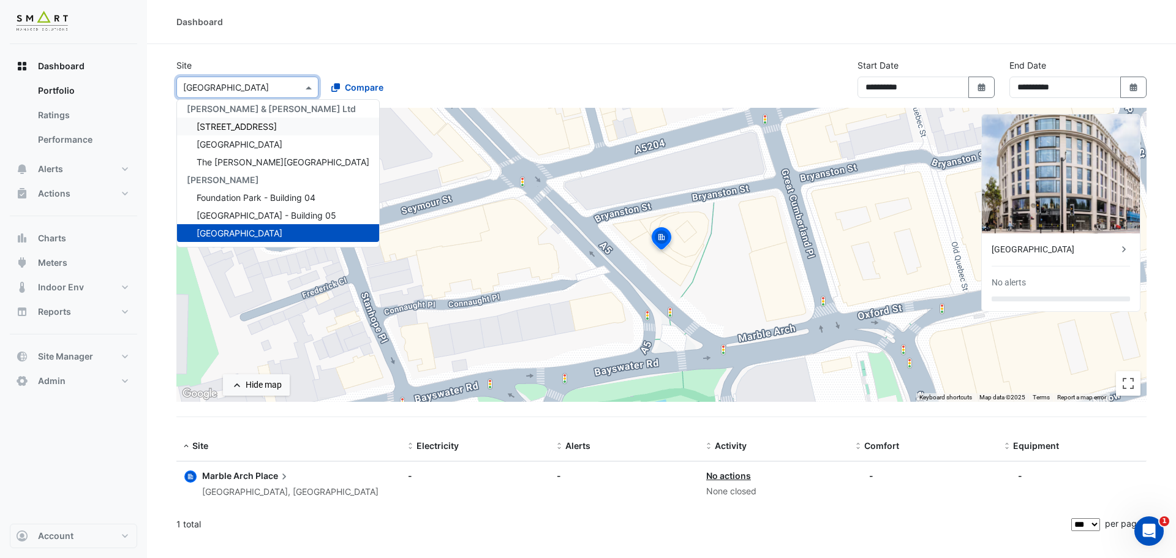
click at [258, 130] on span "[STREET_ADDRESS]" at bounding box center [237, 126] width 80 height 10
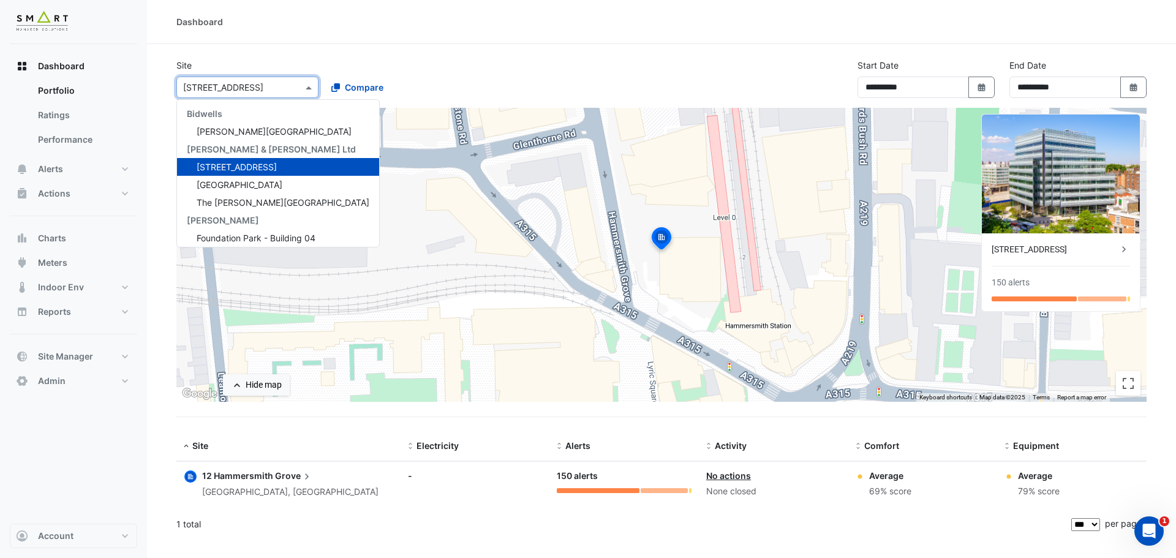
click at [298, 90] on div at bounding box center [247, 87] width 141 height 14
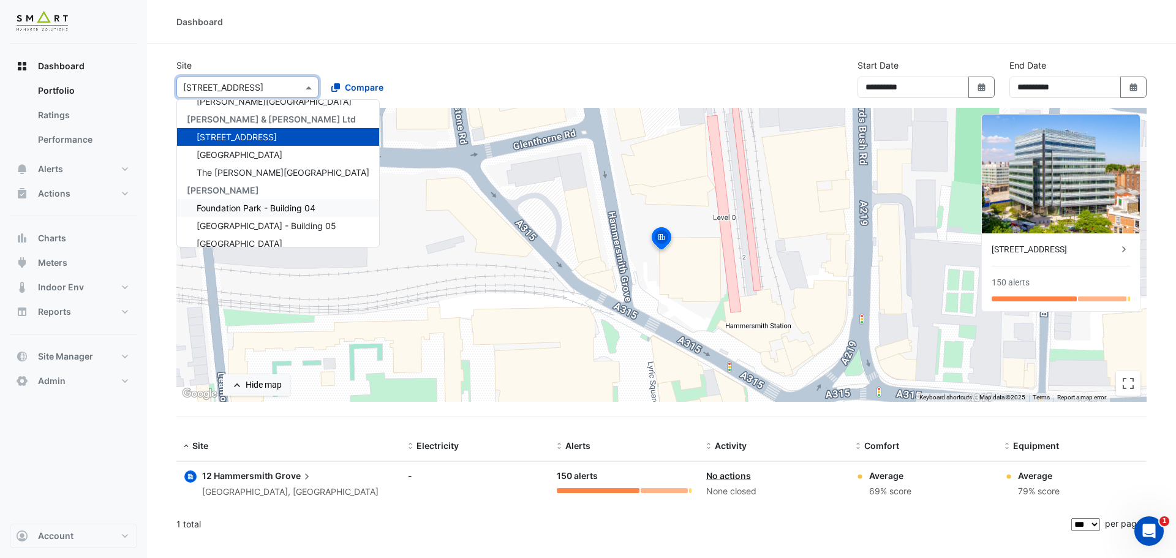
scroll to position [40, 0]
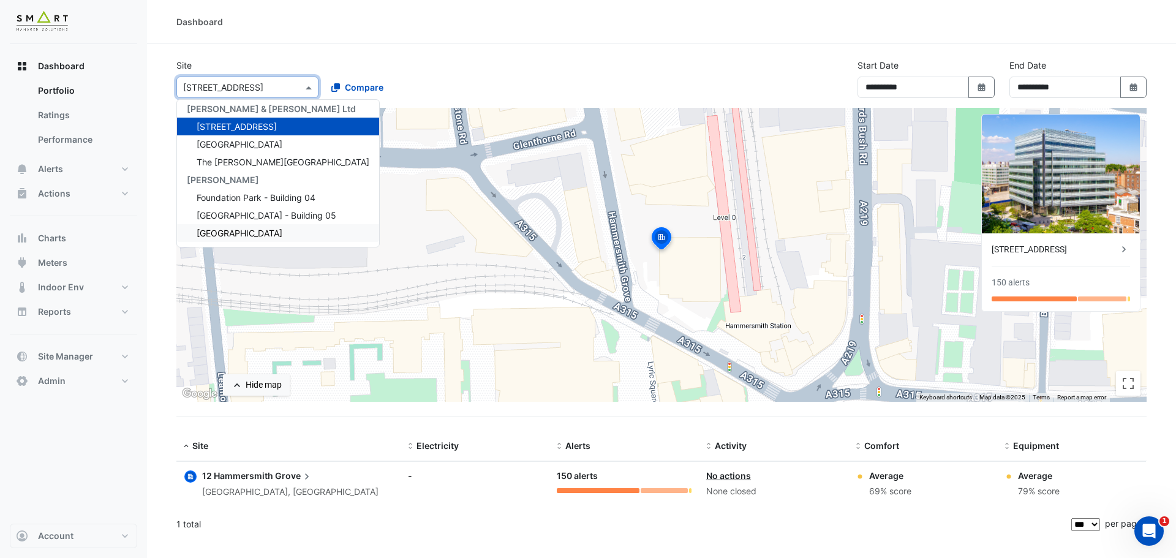
click at [254, 234] on span "[GEOGRAPHIC_DATA]" at bounding box center [240, 233] width 86 height 10
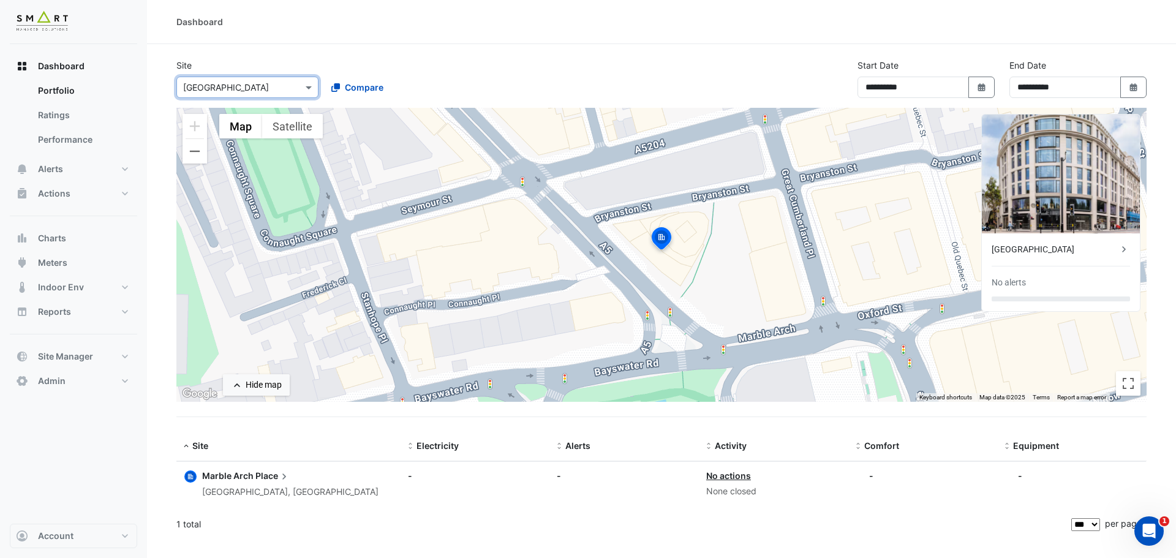
click at [1124, 251] on icon at bounding box center [1123, 249] width 12 height 12
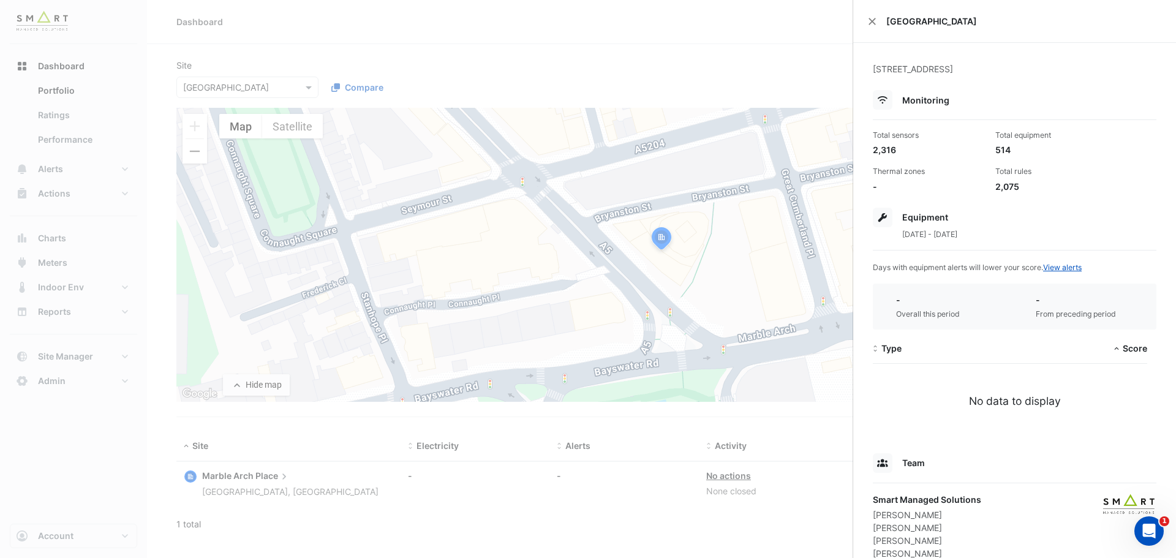
scroll to position [62, 0]
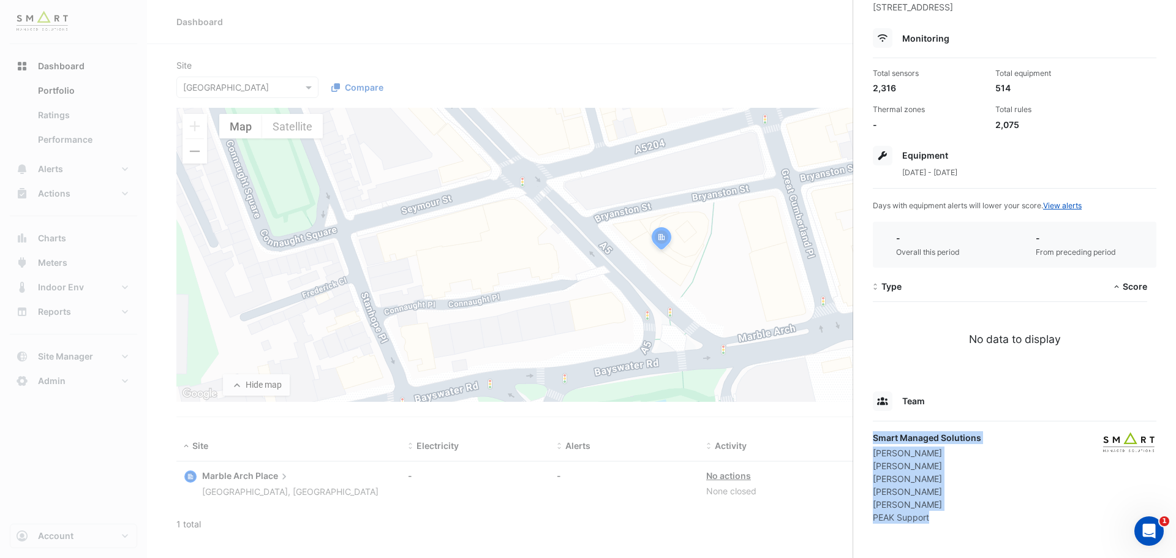
drag, startPoint x: 933, startPoint y: 519, endPoint x: 873, endPoint y: 442, distance: 96.9
click at [868, 442] on div "[STREET_ADDRESS] Monitoring Total sensors 2,316 Total equipment 514 Thermal zon…" at bounding box center [1014, 269] width 323 height 577
click at [951, 465] on div "[PERSON_NAME]" at bounding box center [927, 465] width 108 height 13
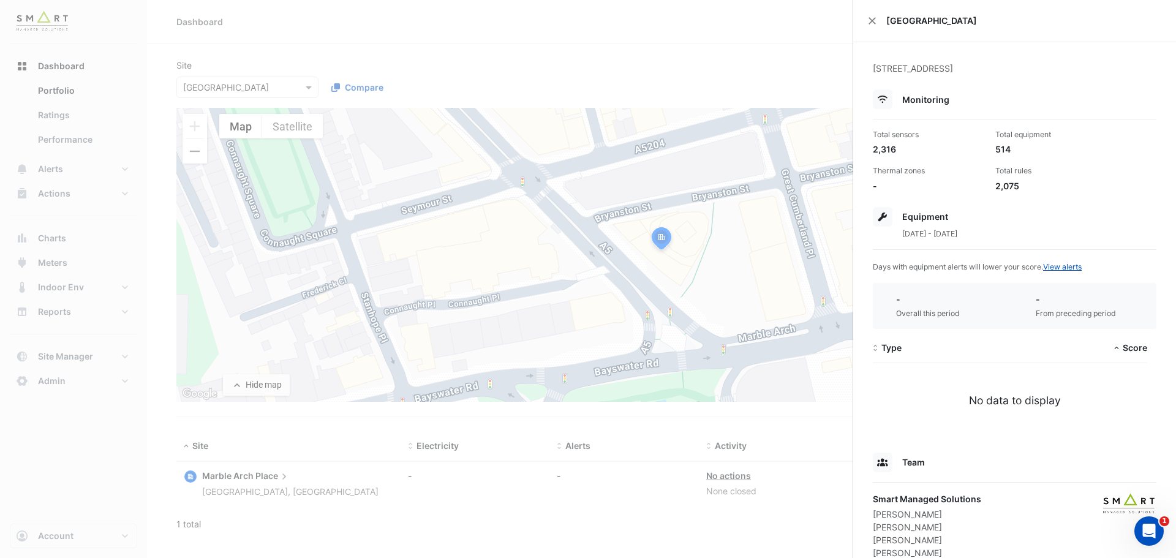
scroll to position [0, 0]
click at [884, 149] on div "2,316" at bounding box center [929, 149] width 113 height 13
click at [391, 20] on ngb-offcanvas-backdrop at bounding box center [588, 279] width 1176 height 558
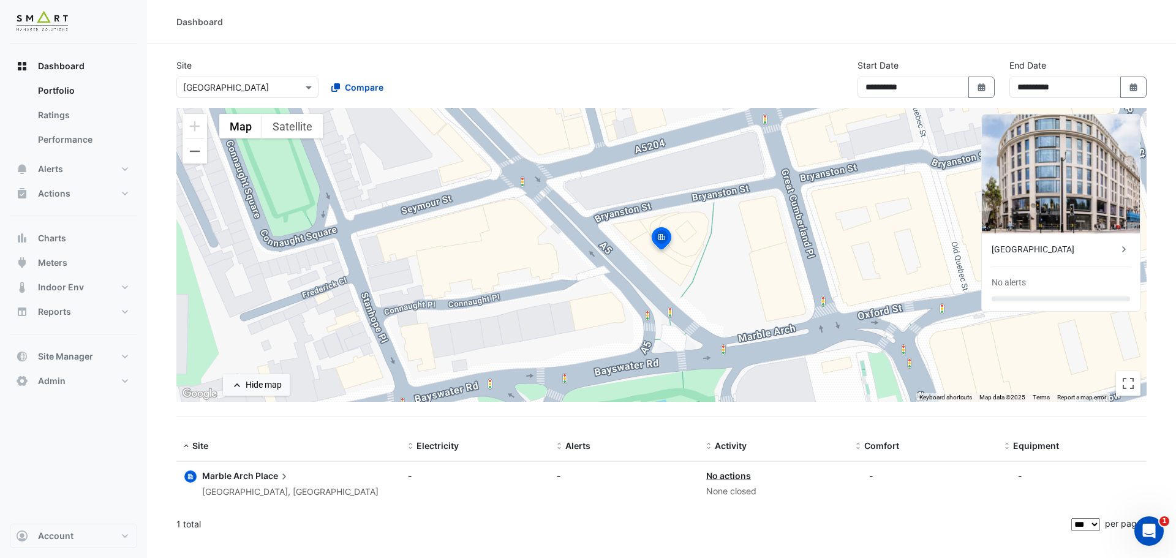
click at [1125, 250] on icon at bounding box center [1123, 249] width 12 height 12
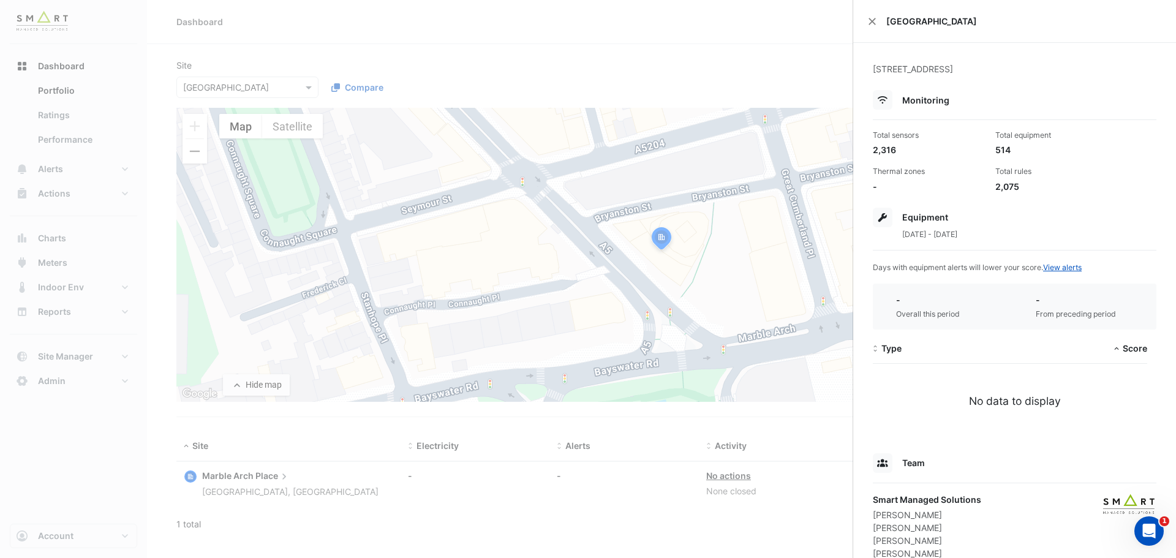
click at [869, 141] on div "Total sensors 2,316" at bounding box center [929, 143] width 122 height 26
click at [881, 151] on div "2,316" at bounding box center [929, 149] width 113 height 13
click at [371, 45] on ngb-offcanvas-backdrop at bounding box center [588, 279] width 1176 height 558
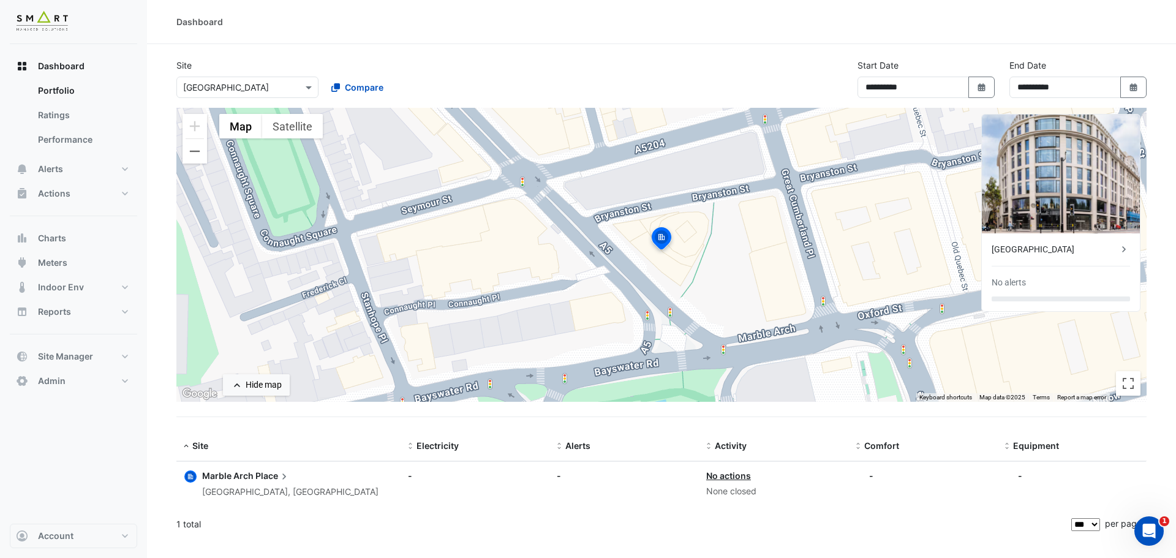
click at [276, 87] on input "text" at bounding box center [235, 87] width 104 height 13
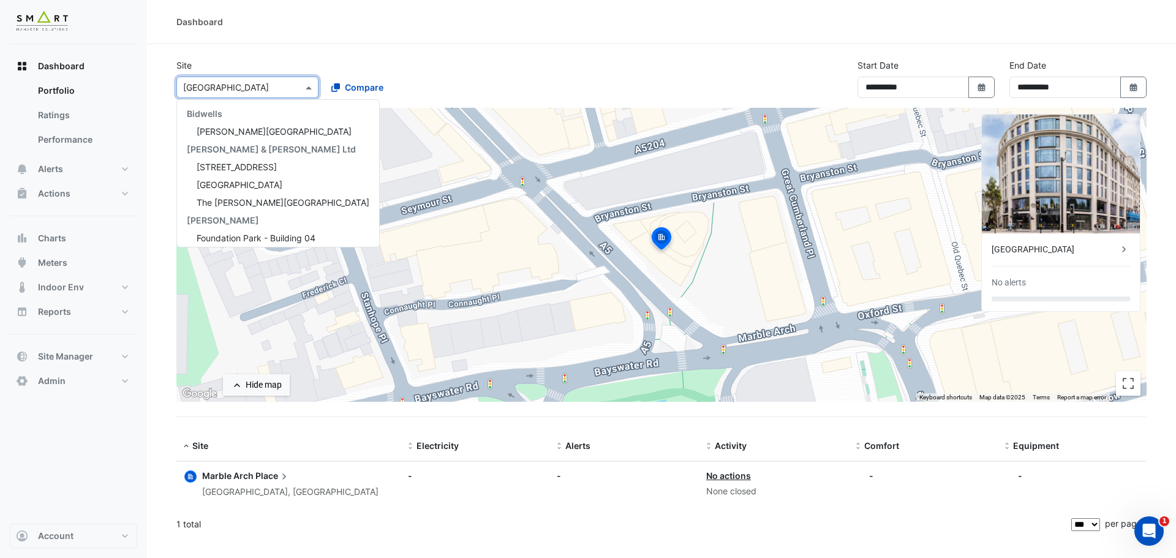
scroll to position [40, 0]
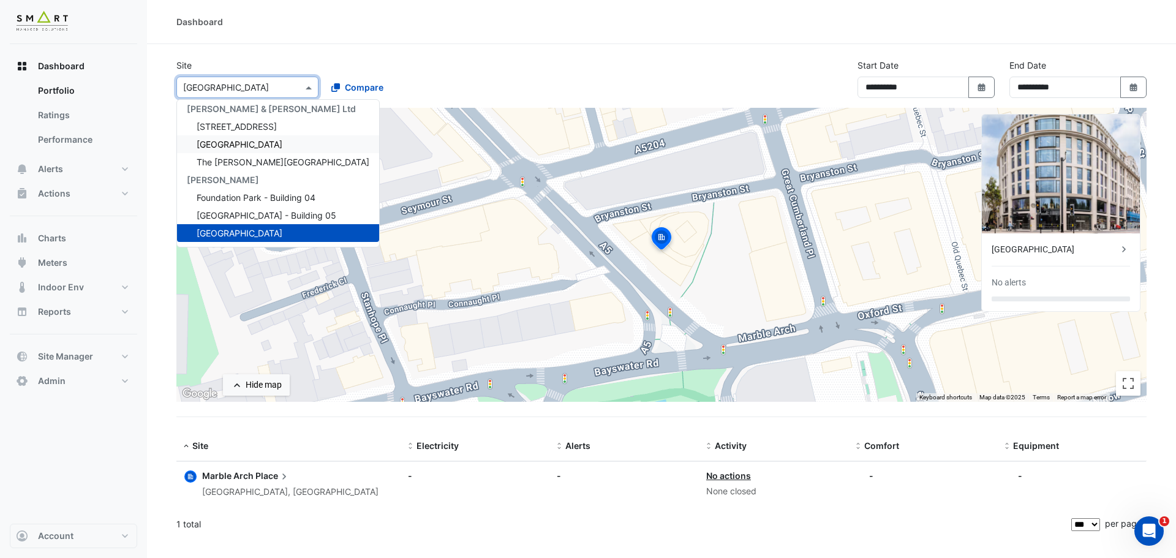
click at [566, 70] on div "**********" at bounding box center [661, 83] width 985 height 49
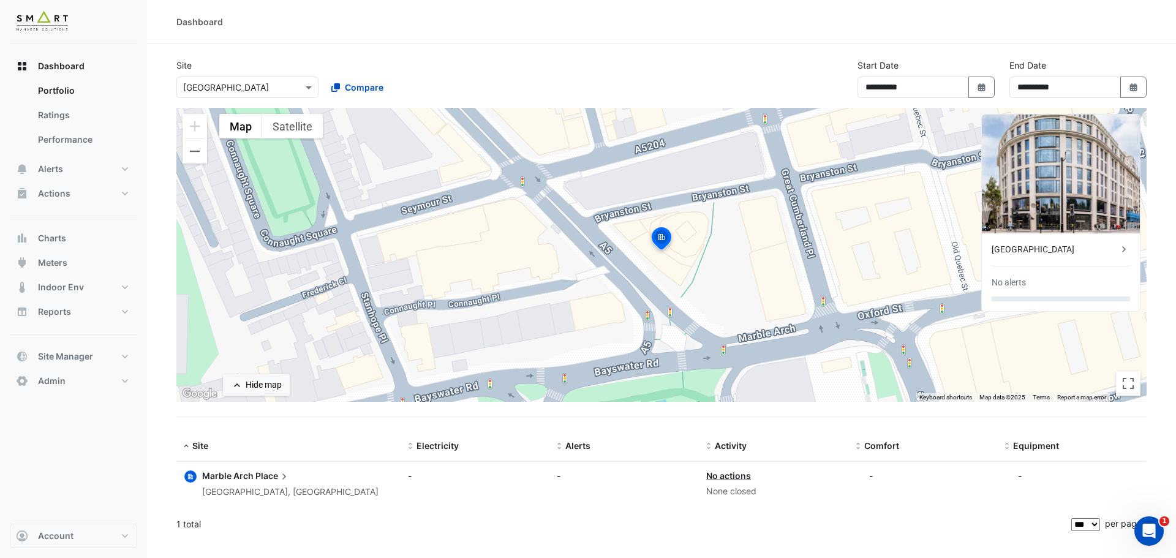
click at [244, 94] on div "× [GEOGRAPHIC_DATA]" at bounding box center [247, 87] width 142 height 21
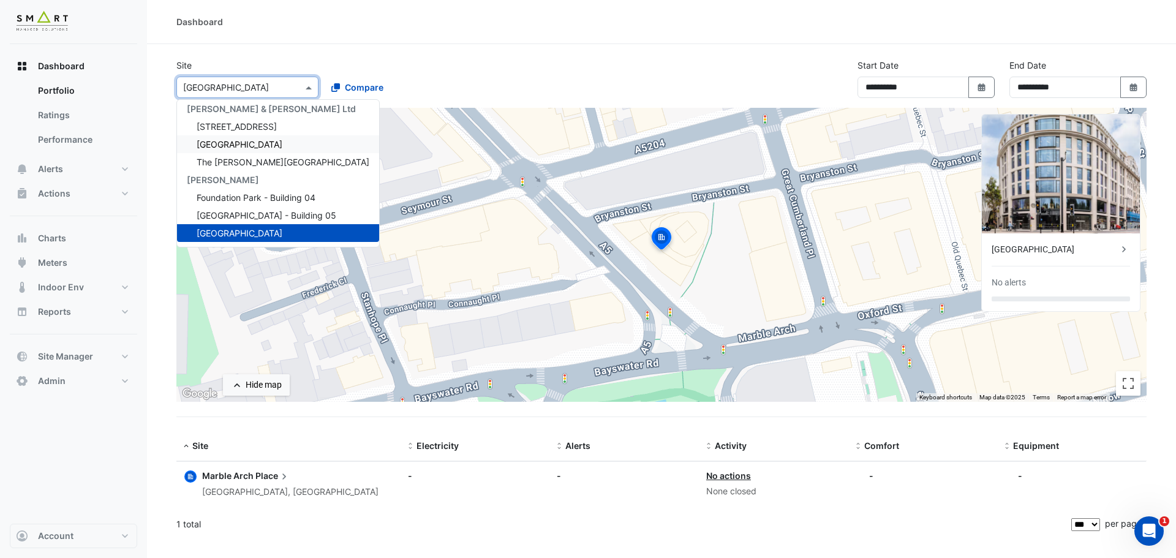
click at [246, 146] on span "[GEOGRAPHIC_DATA]" at bounding box center [240, 144] width 86 height 10
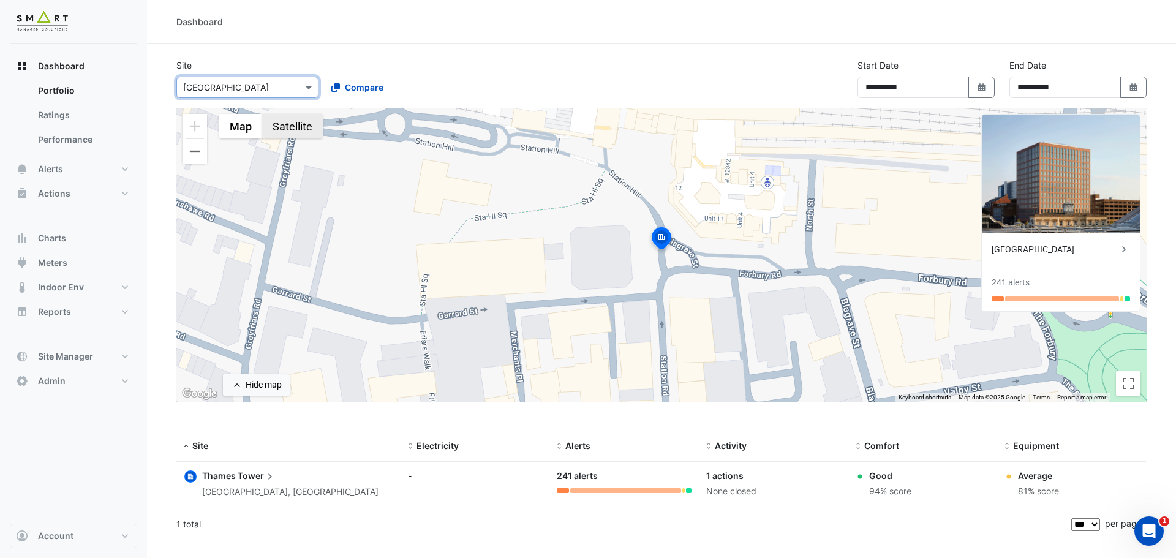
click at [248, 97] on div "× [GEOGRAPHIC_DATA]" at bounding box center [247, 87] width 142 height 21
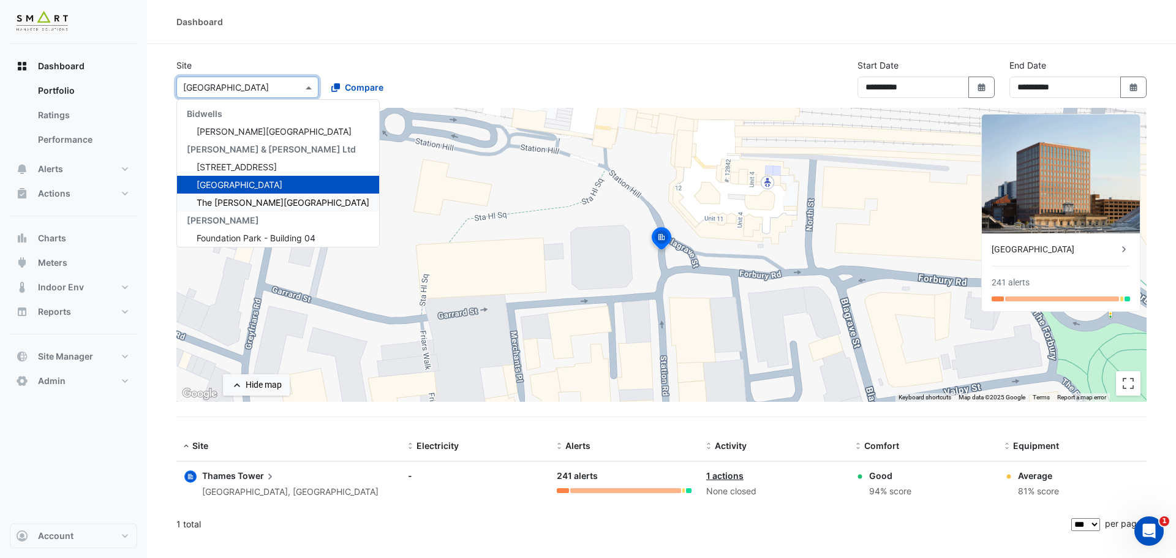
click at [242, 201] on span "The [PERSON_NAME][GEOGRAPHIC_DATA]" at bounding box center [283, 202] width 173 height 10
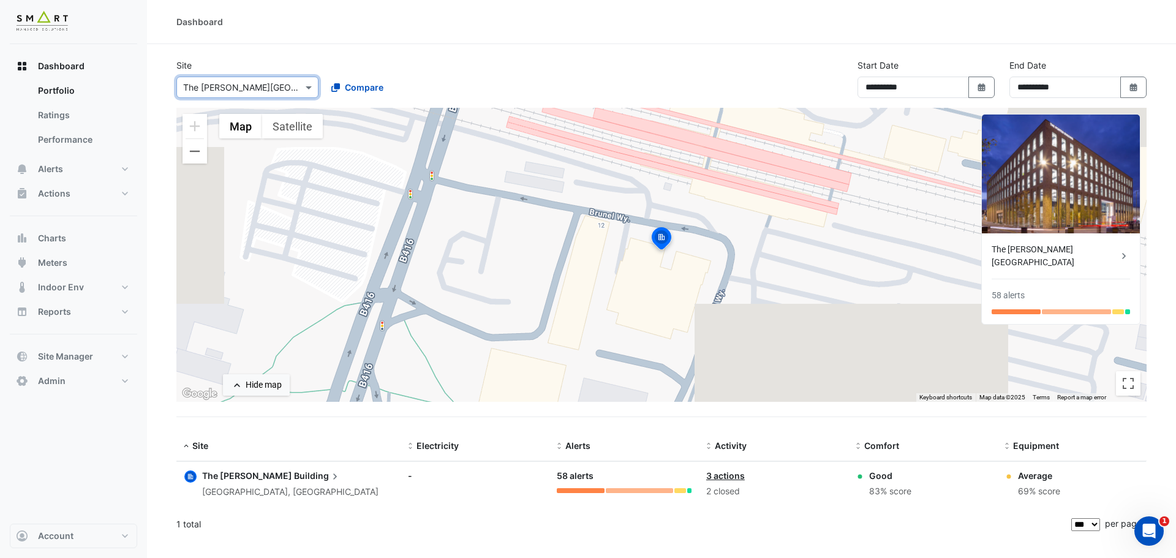
click at [1079, 250] on div "The [PERSON_NAME][GEOGRAPHIC_DATA]" at bounding box center [1054, 256] width 126 height 26
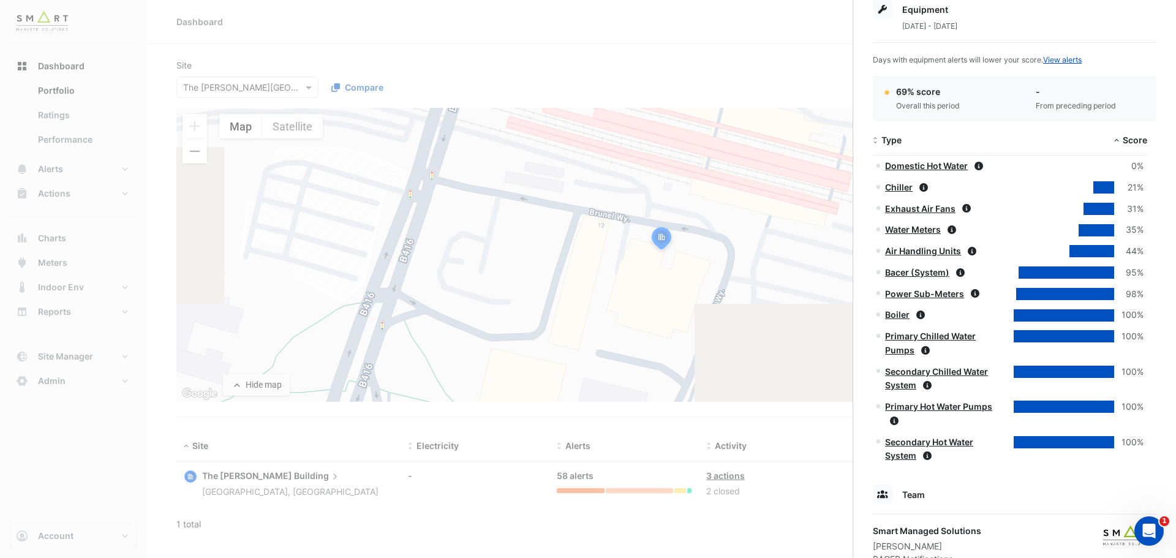
scroll to position [490, 0]
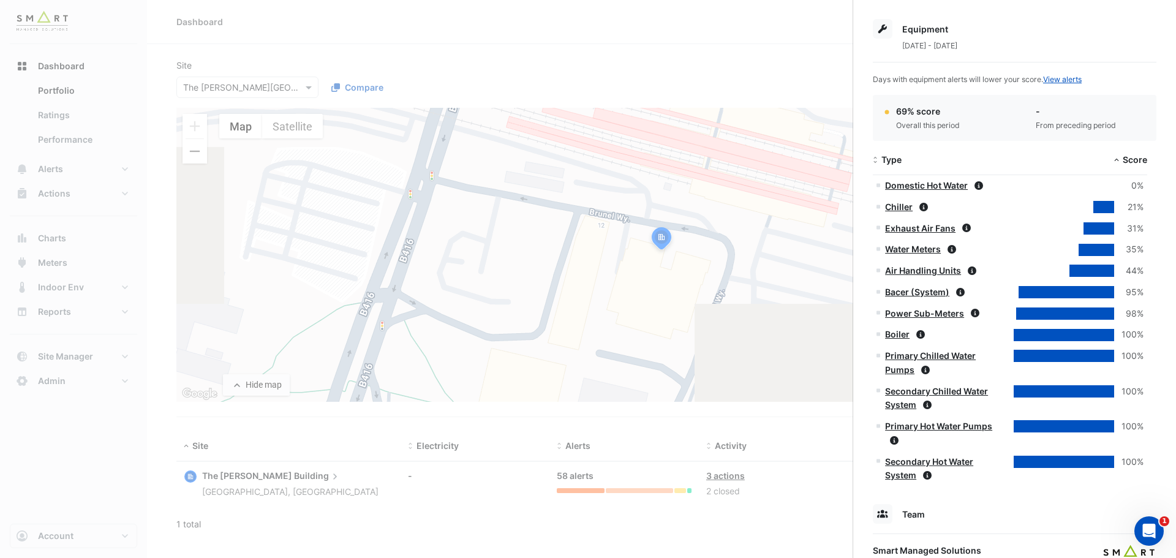
click at [1143, 31] on div "Equipment" at bounding box center [1014, 29] width 283 height 20
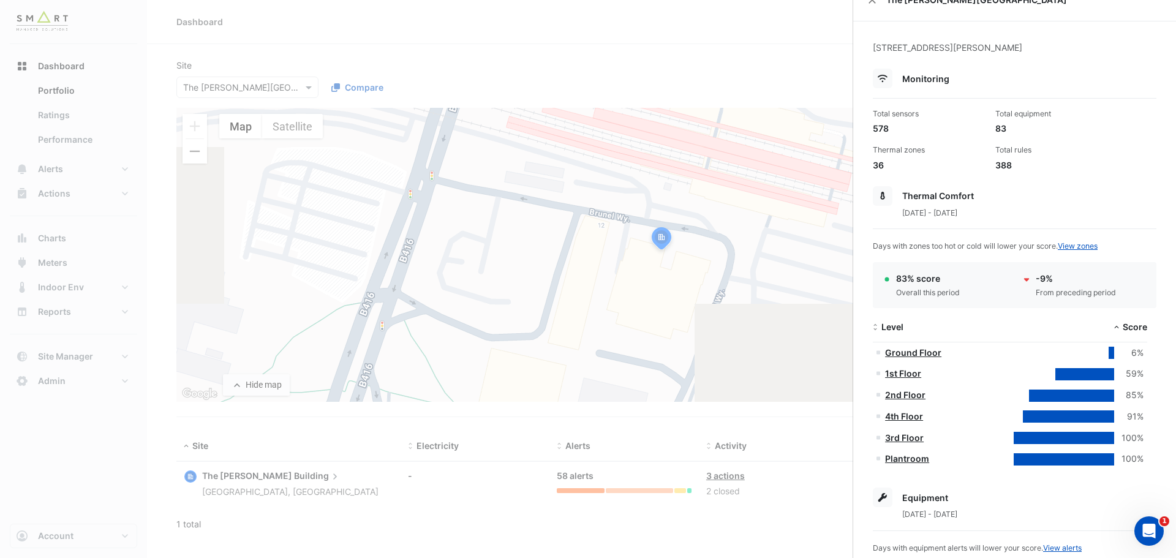
scroll to position [0, 0]
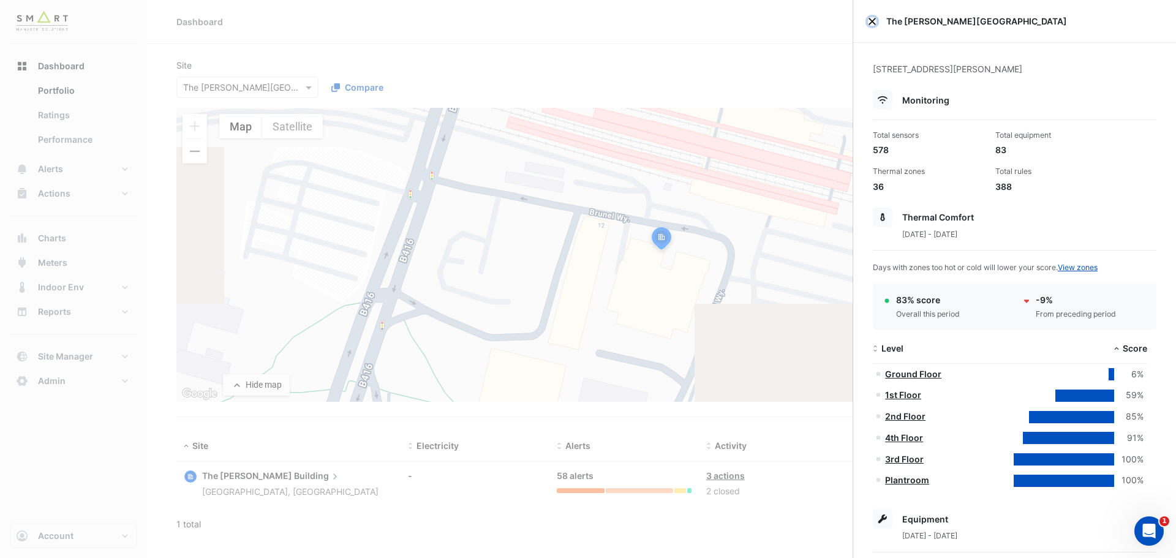
click at [869, 23] on button "Close" at bounding box center [872, 21] width 9 height 9
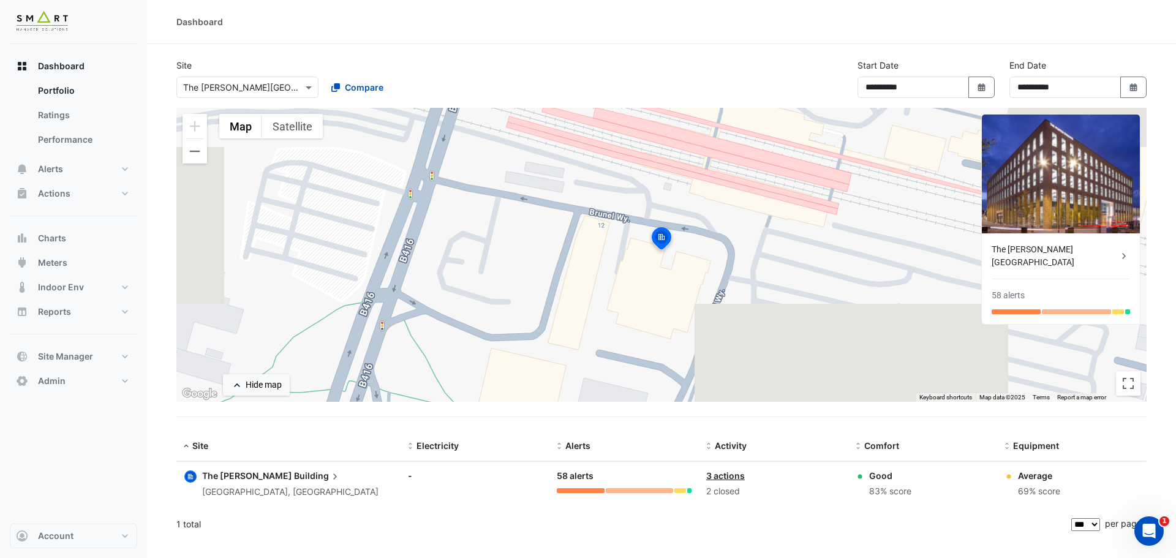
click at [242, 88] on input "text" at bounding box center [235, 87] width 104 height 13
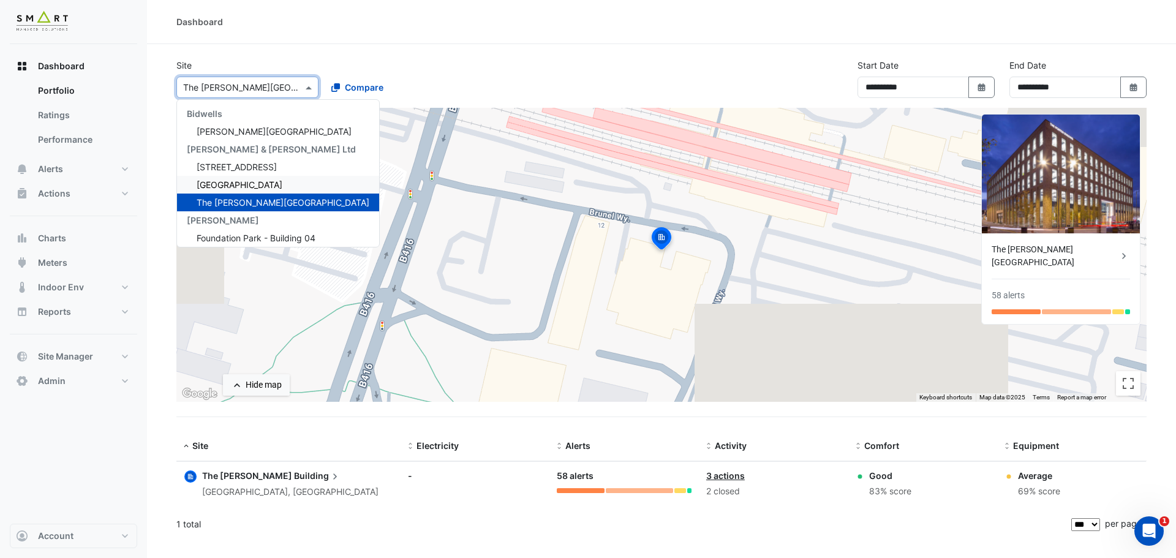
click at [241, 180] on span "[GEOGRAPHIC_DATA]" at bounding box center [240, 184] width 86 height 10
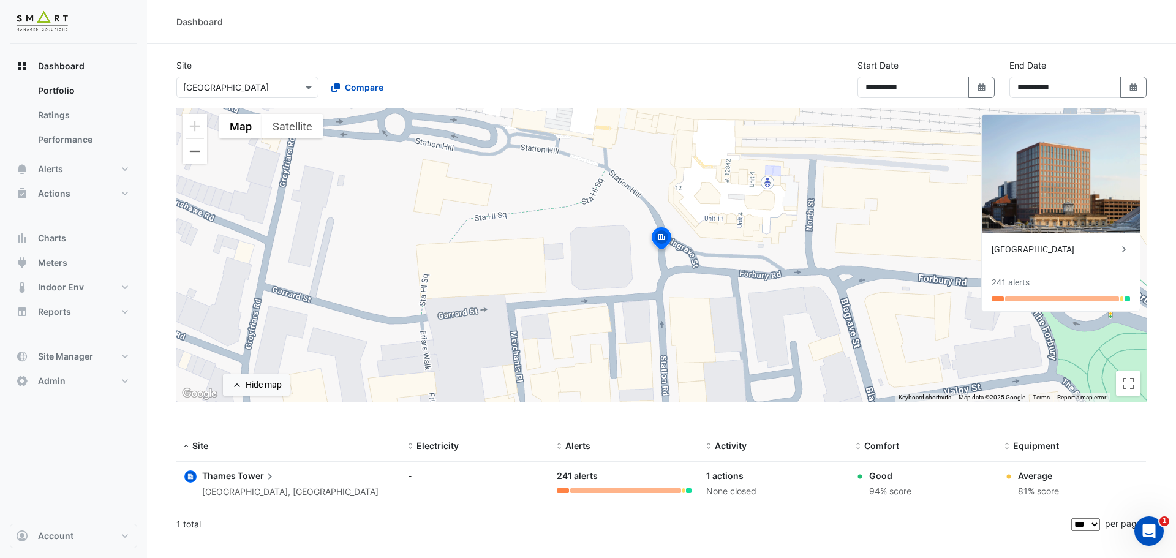
click at [1119, 250] on icon at bounding box center [1123, 249] width 12 height 12
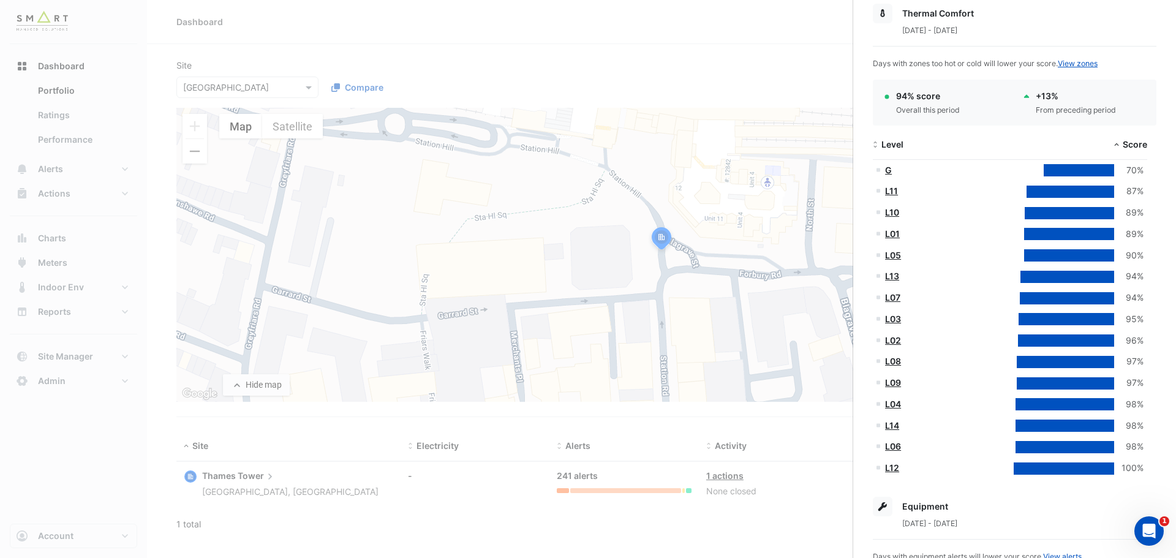
scroll to position [184, 0]
